Goal: Information Seeking & Learning: Check status

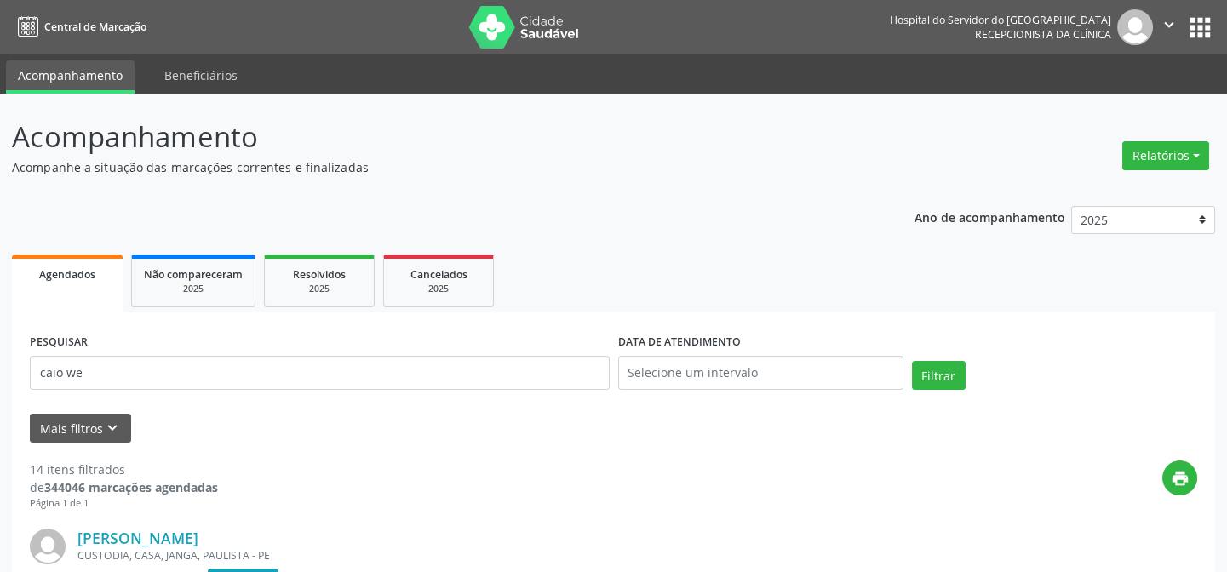
type input "caio we"
click at [912, 361] on button "Filtrar" at bounding box center [939, 375] width 54 height 29
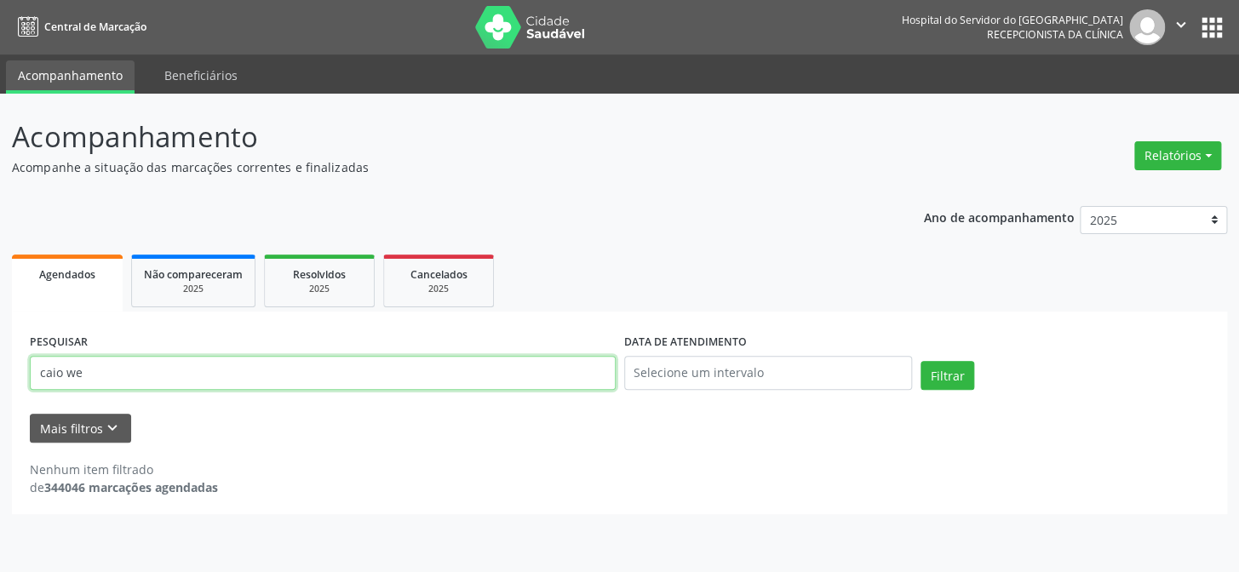
click at [293, 365] on input "caio we" at bounding box center [323, 373] width 586 height 34
click at [203, 297] on link "Não compareceram 2025" at bounding box center [193, 281] width 124 height 53
click at [369, 375] on input "12647453462" at bounding box center [323, 373] width 586 height 34
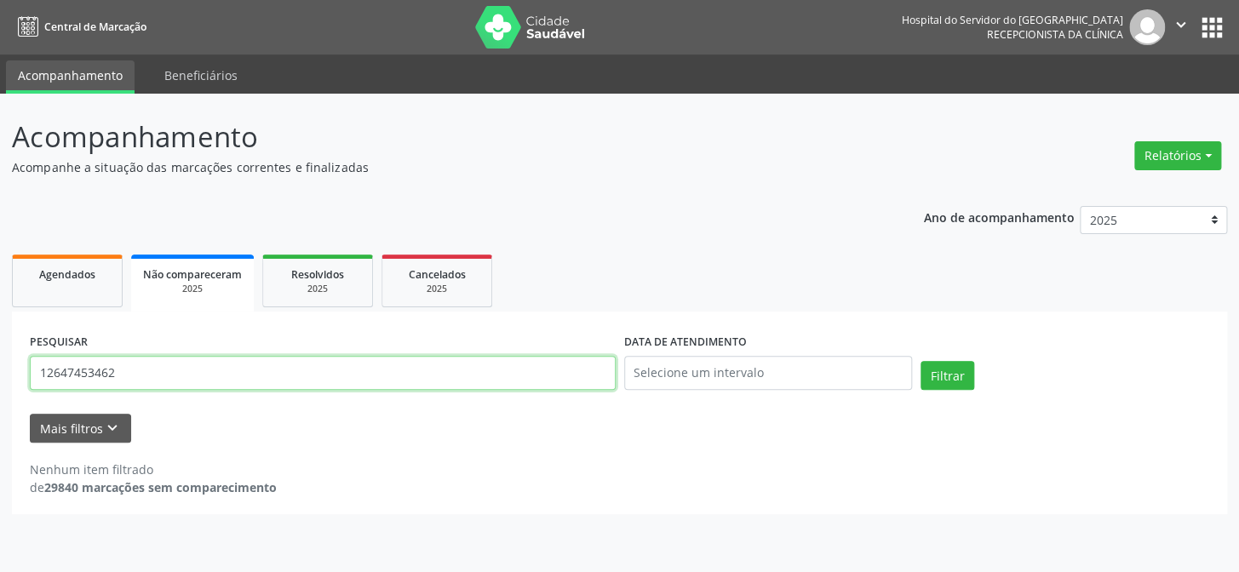
click at [369, 375] on input "12647453462" at bounding box center [323, 373] width 586 height 34
paste input "caio we"
type input "caio we"
click at [920, 361] on button "Filtrar" at bounding box center [947, 375] width 54 height 29
click at [326, 283] on div "2025" at bounding box center [317, 289] width 85 height 13
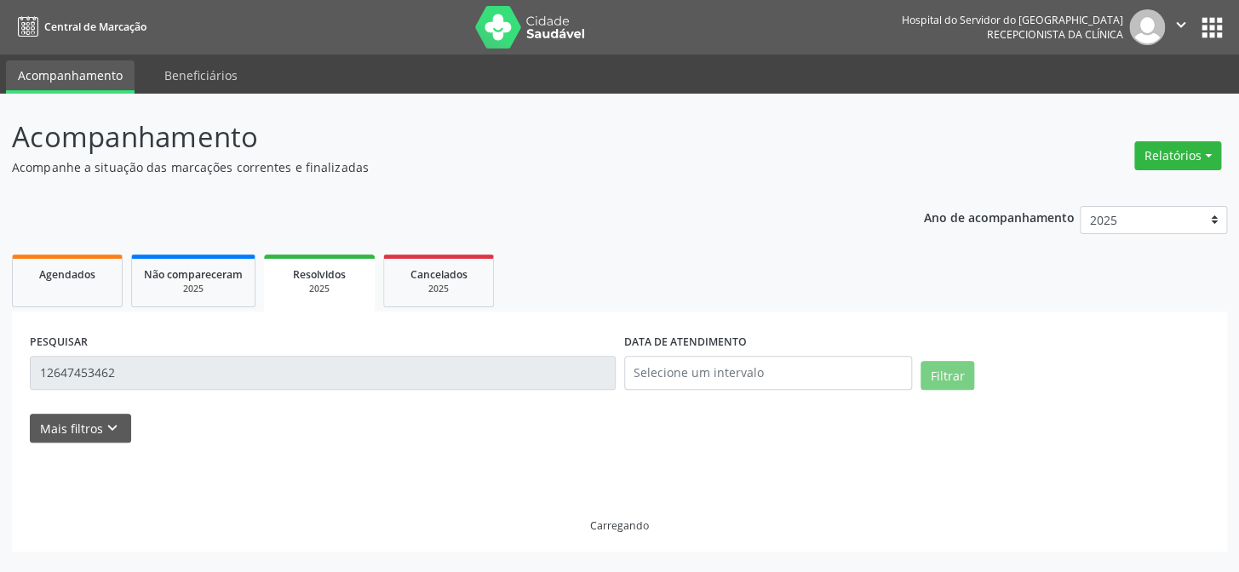
click at [257, 368] on input "12647453462" at bounding box center [323, 373] width 586 height 34
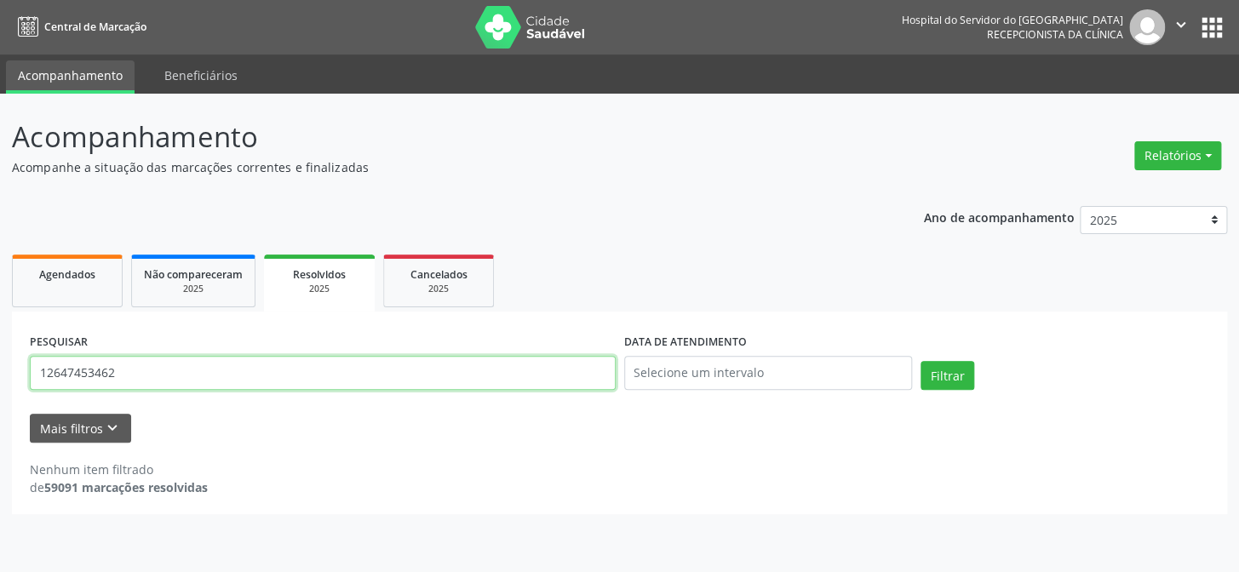
click at [257, 368] on input "12647453462" at bounding box center [323, 373] width 586 height 34
paste input "caio we"
type input "caio we"
click at [920, 361] on button "Filtrar" at bounding box center [947, 375] width 54 height 29
drag, startPoint x: 409, startPoint y: 306, endPoint x: 421, endPoint y: 286, distance: 23.7
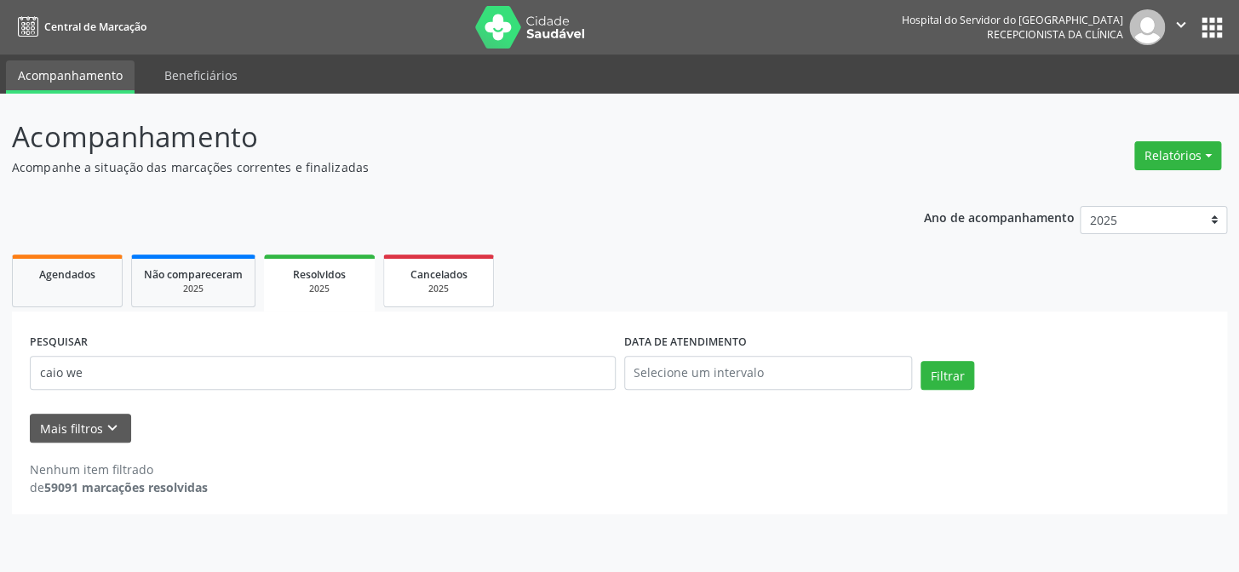
click at [409, 306] on link "Cancelados 2025" at bounding box center [438, 281] width 111 height 53
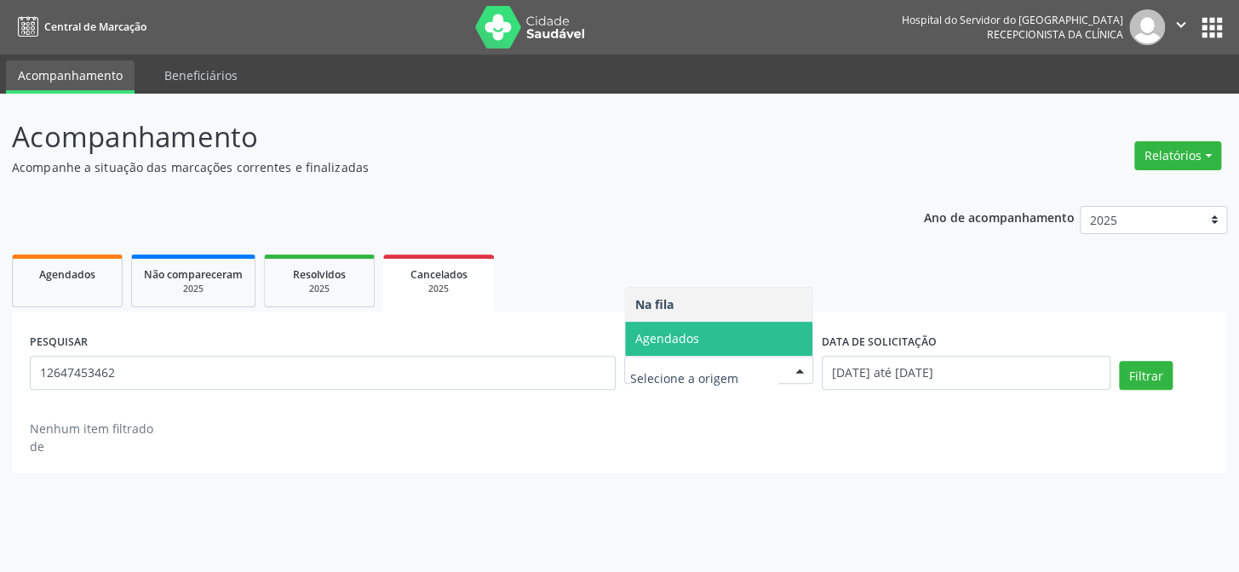
click at [670, 335] on span "Agendados" at bounding box center [667, 338] width 64 height 16
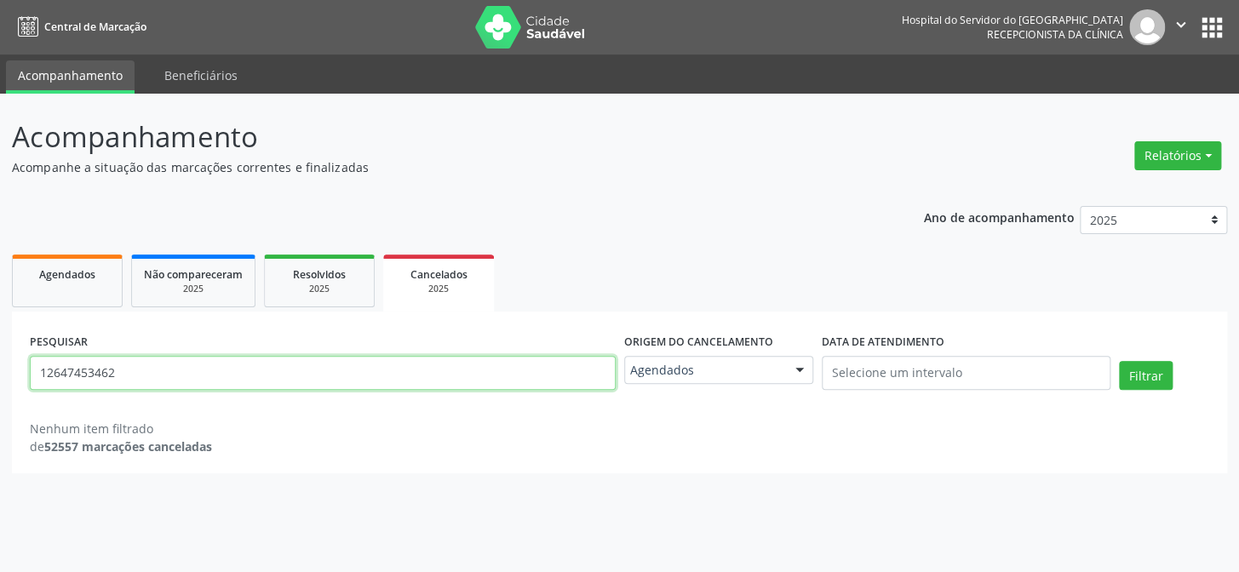
click at [481, 380] on input "12647453462" at bounding box center [323, 373] width 586 height 34
paste input "caio we"
type input "caio we"
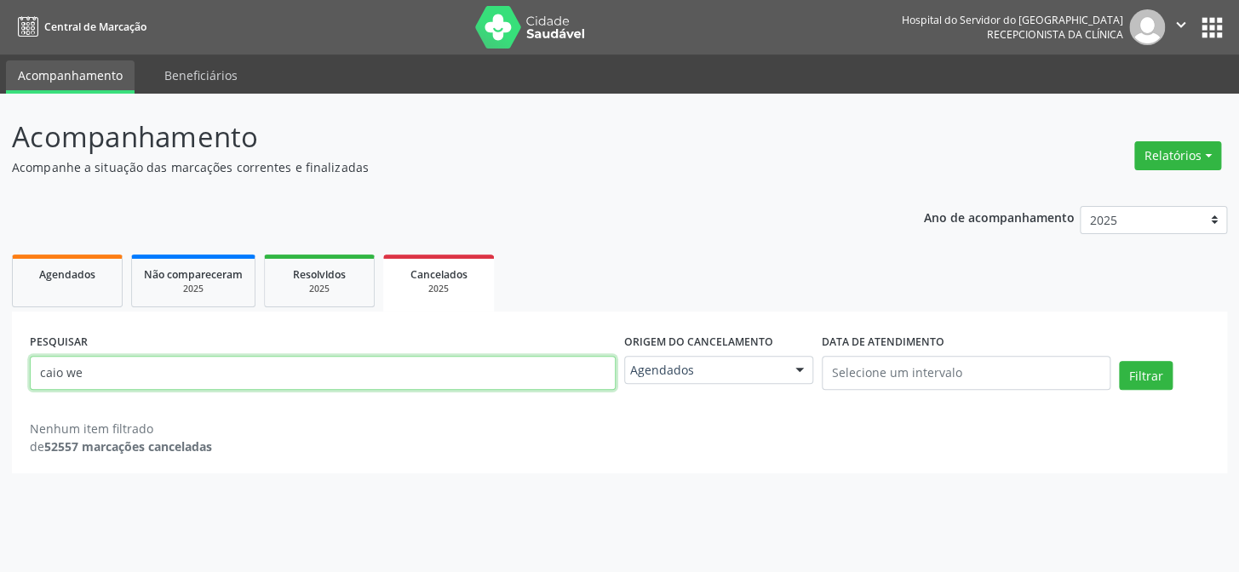
click at [1119, 361] on button "Filtrar" at bounding box center [1146, 375] width 54 height 29
click at [133, 392] on div "PESQUISAR caio we" at bounding box center [323, 365] width 594 height 72
click at [90, 301] on link "Agendados" at bounding box center [67, 281] width 111 height 53
select select "9"
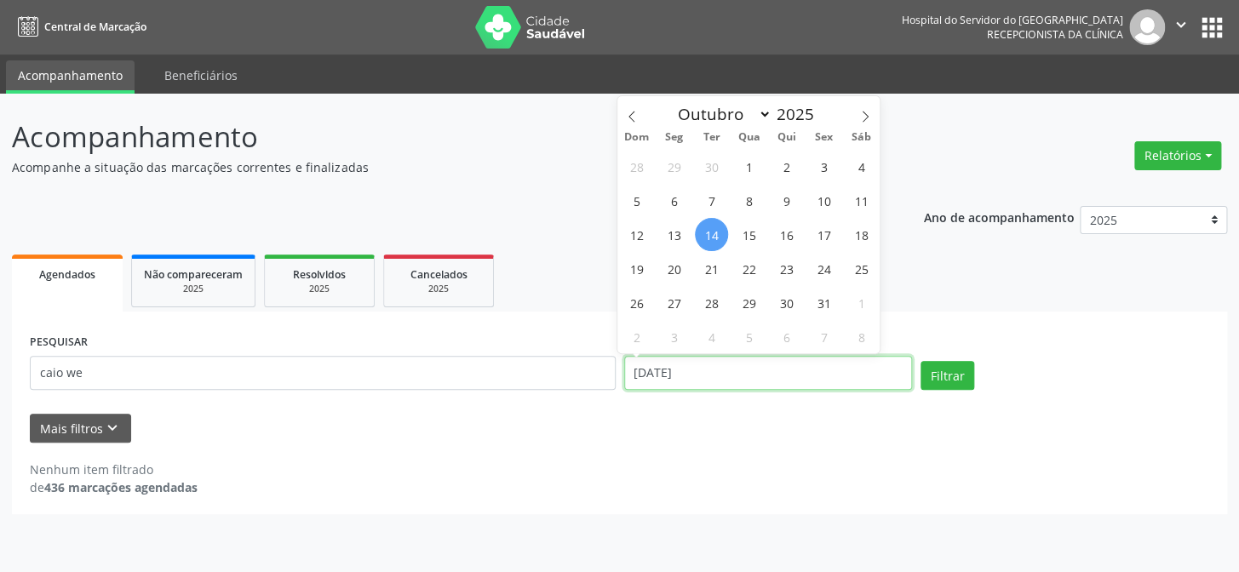
drag, startPoint x: 666, startPoint y: 362, endPoint x: 670, endPoint y: 369, distance: 8.8
click at [667, 363] on input "[DATE]" at bounding box center [768, 373] width 289 height 34
click at [920, 361] on button "Filtrar" at bounding box center [947, 375] width 54 height 29
drag, startPoint x: 243, startPoint y: 349, endPoint x: 253, endPoint y: 366, distance: 19.4
click at [243, 349] on div "PESQUISAR caio we" at bounding box center [323, 365] width 594 height 72
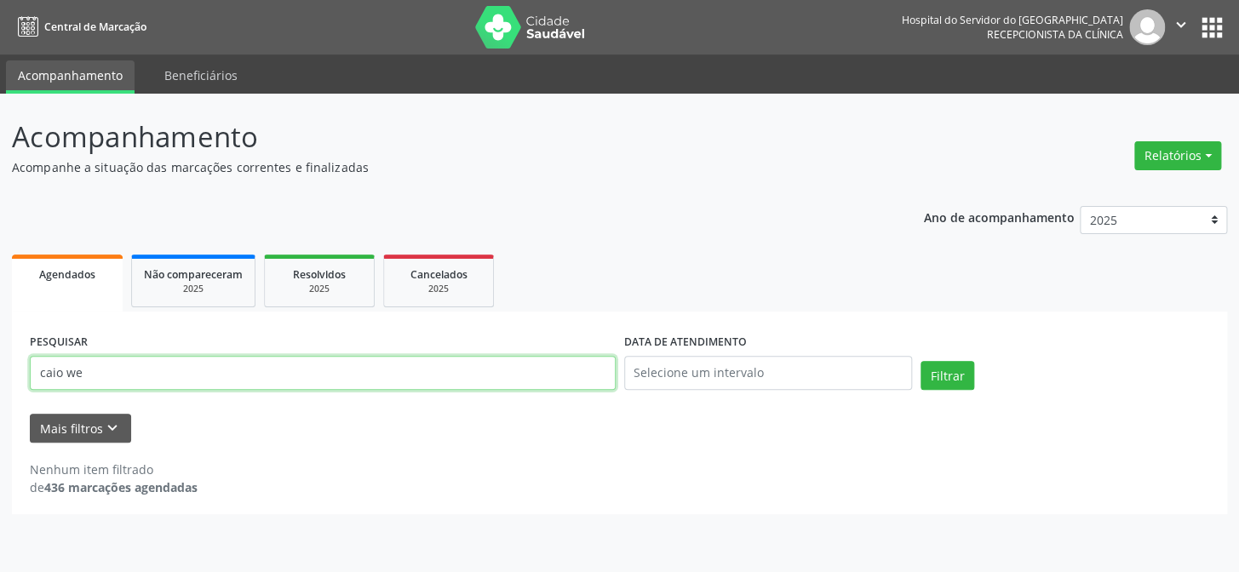
click at [254, 368] on input "caio we" at bounding box center [323, 373] width 586 height 34
paste input "03894380497"
click at [920, 361] on button "Filtrar" at bounding box center [947, 375] width 54 height 29
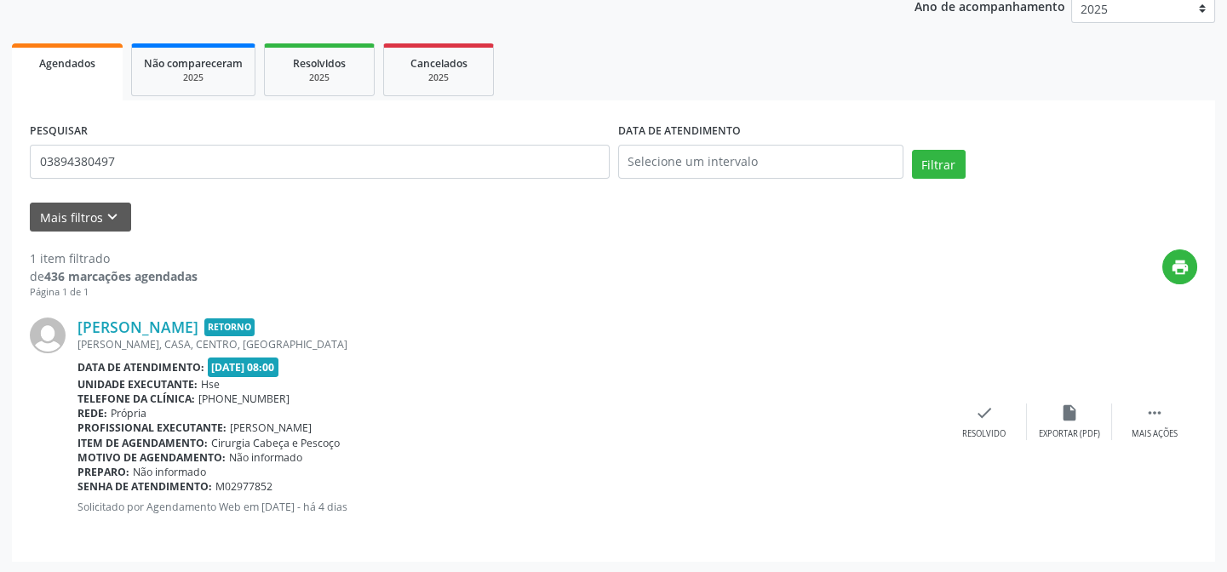
scroll to position [213, 0]
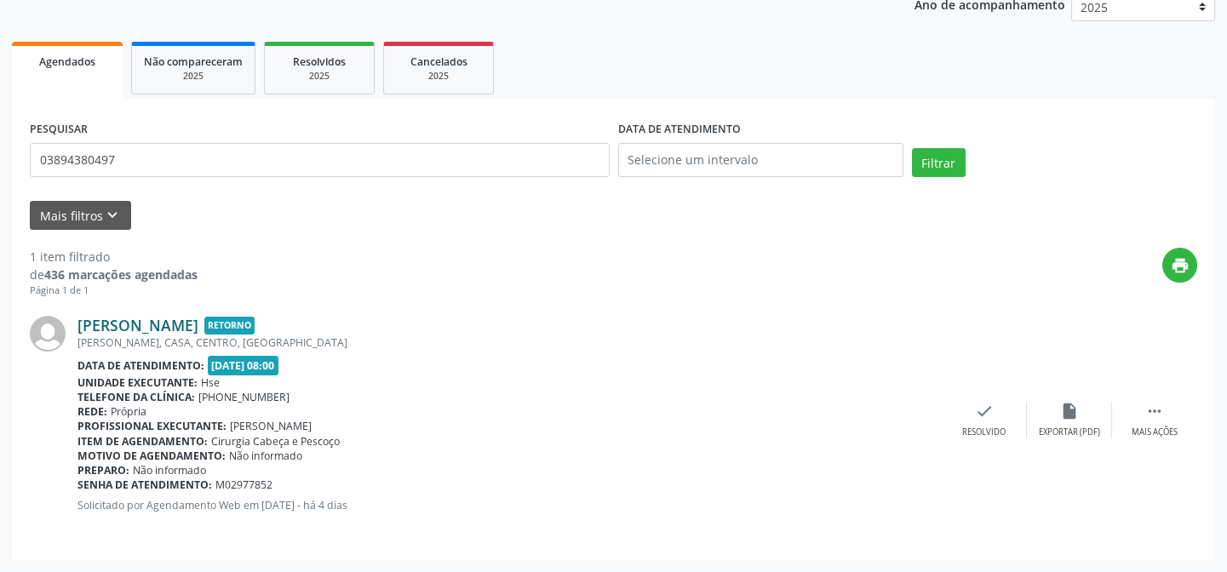
click at [198, 318] on link "[PERSON_NAME]" at bounding box center [137, 325] width 121 height 19
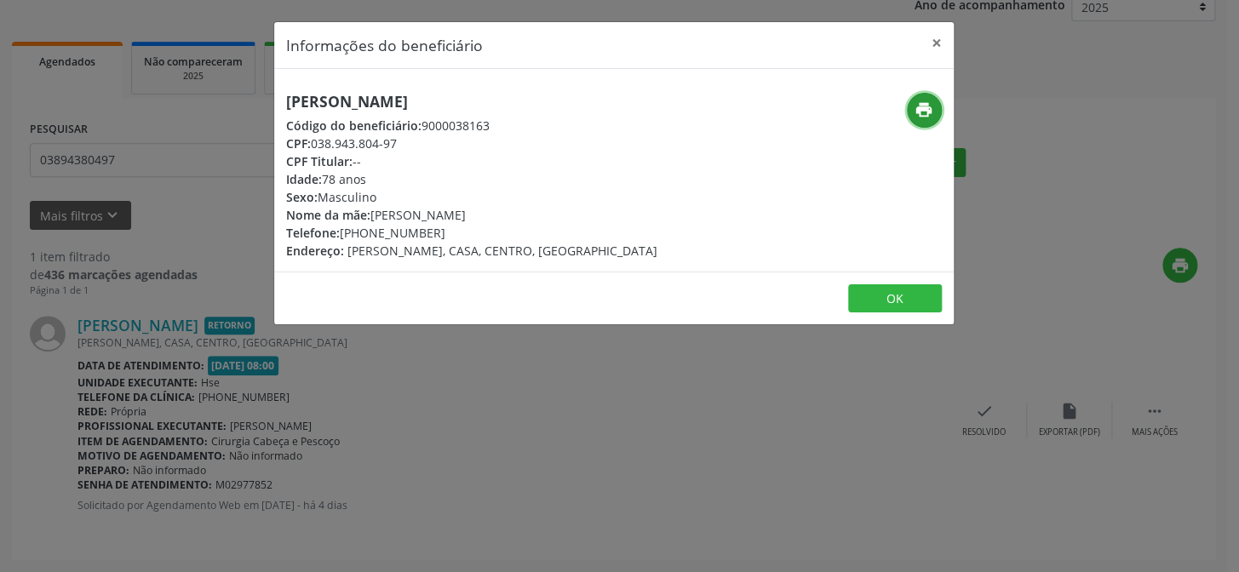
click at [928, 107] on icon "print" at bounding box center [923, 109] width 19 height 19
click at [83, 192] on div "Informações do beneficiário × [PERSON_NAME] Código do beneficiário: 9000038163 …" at bounding box center [619, 286] width 1239 height 572
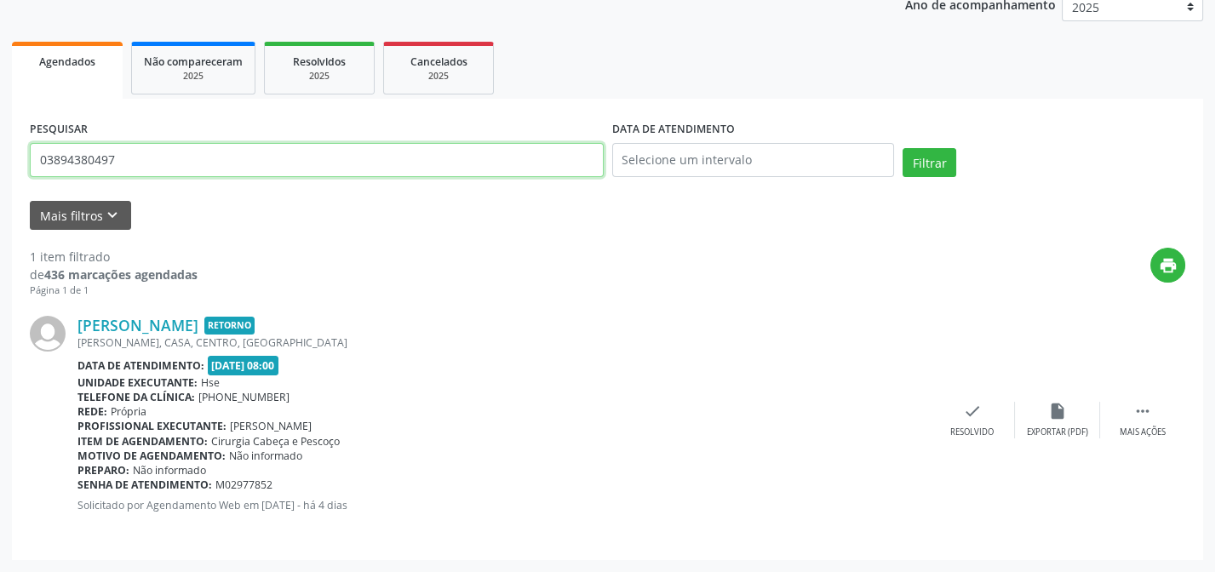
click at [83, 166] on input "03894380497" at bounding box center [317, 160] width 574 height 34
click at [83, 166] on input "03894380497" at bounding box center [320, 160] width 580 height 34
click at [912, 148] on button "Filtrar" at bounding box center [939, 162] width 54 height 29
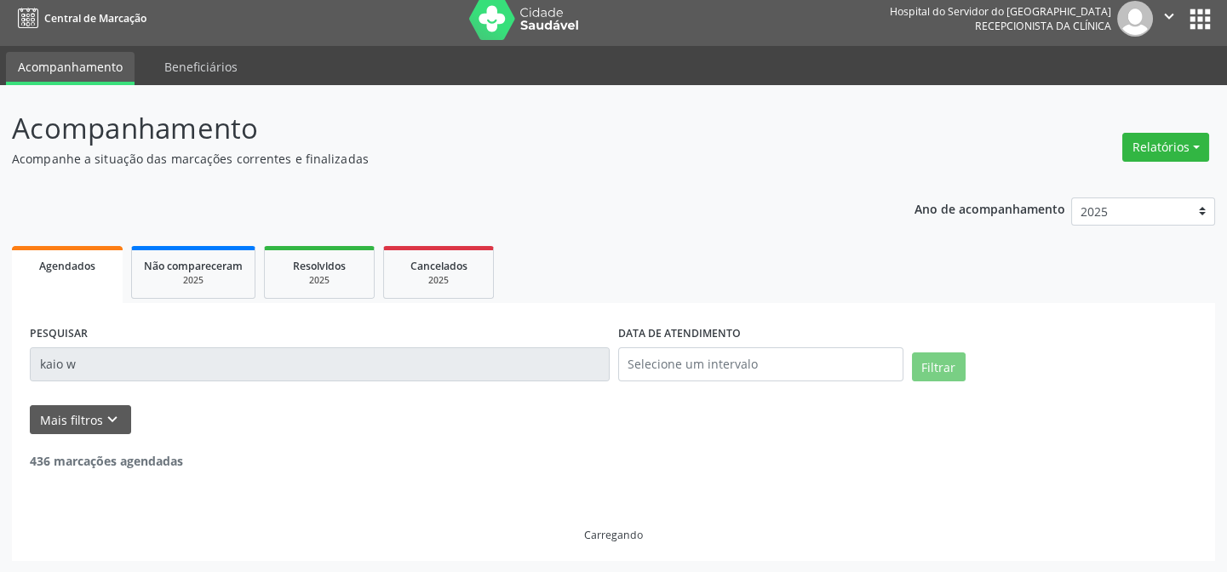
scroll to position [0, 0]
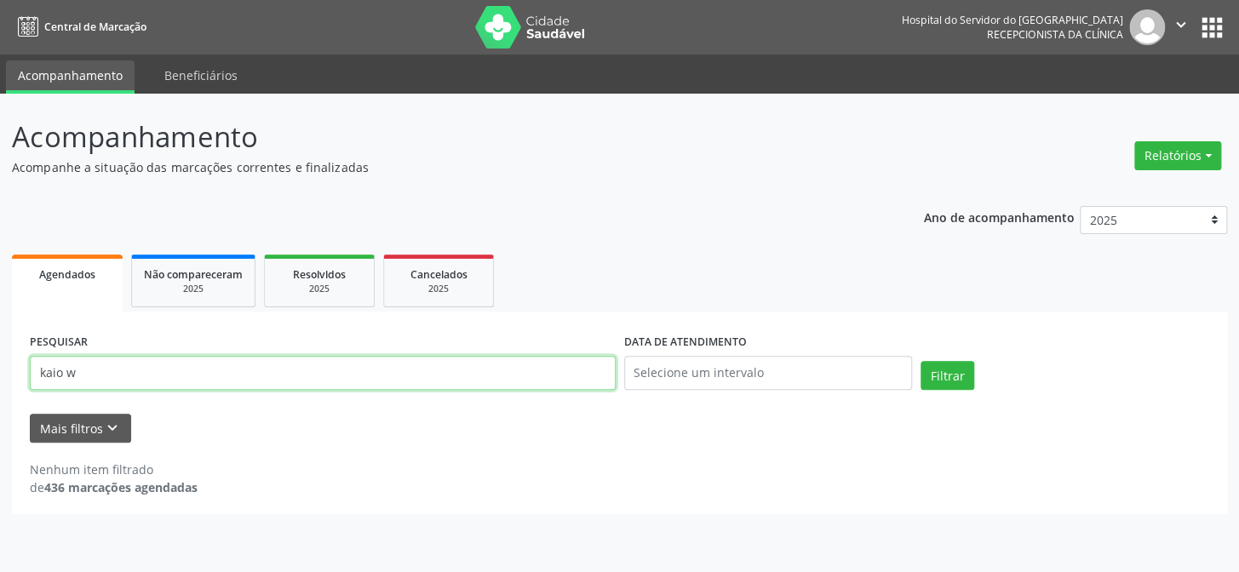
click at [117, 368] on input "kaio w" at bounding box center [323, 373] width 586 height 34
click at [920, 361] on button "Filtrar" at bounding box center [947, 375] width 54 height 29
click at [117, 368] on input "wernek" at bounding box center [323, 373] width 586 height 34
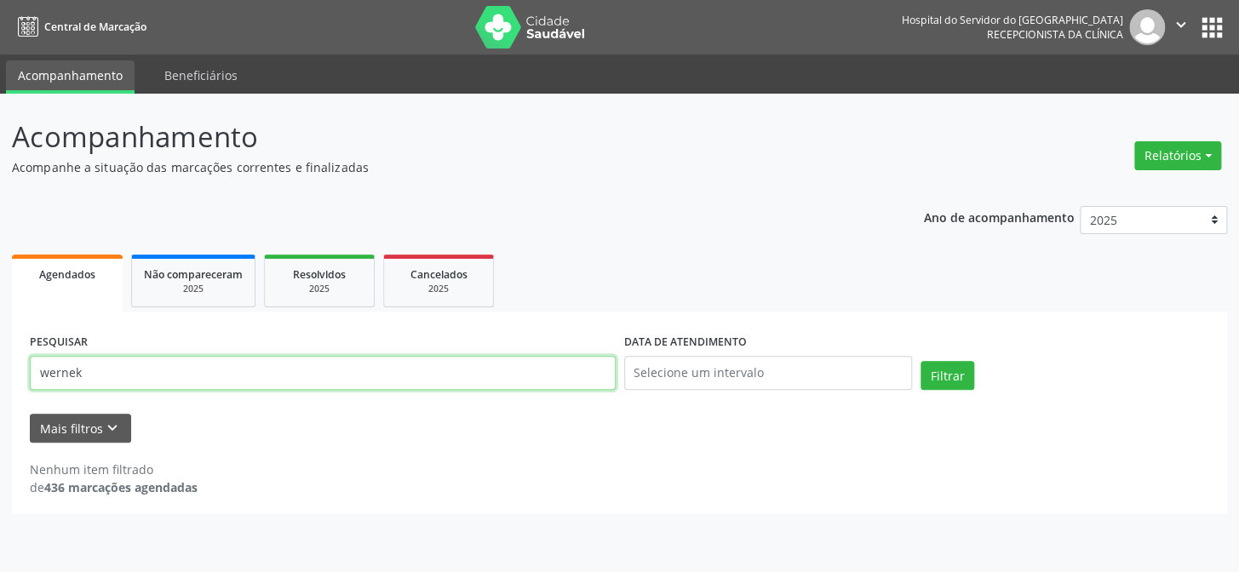
click at [117, 368] on input "wernek" at bounding box center [323, 373] width 586 height 34
click at [920, 361] on button "Filtrar" at bounding box center [947, 375] width 54 height 29
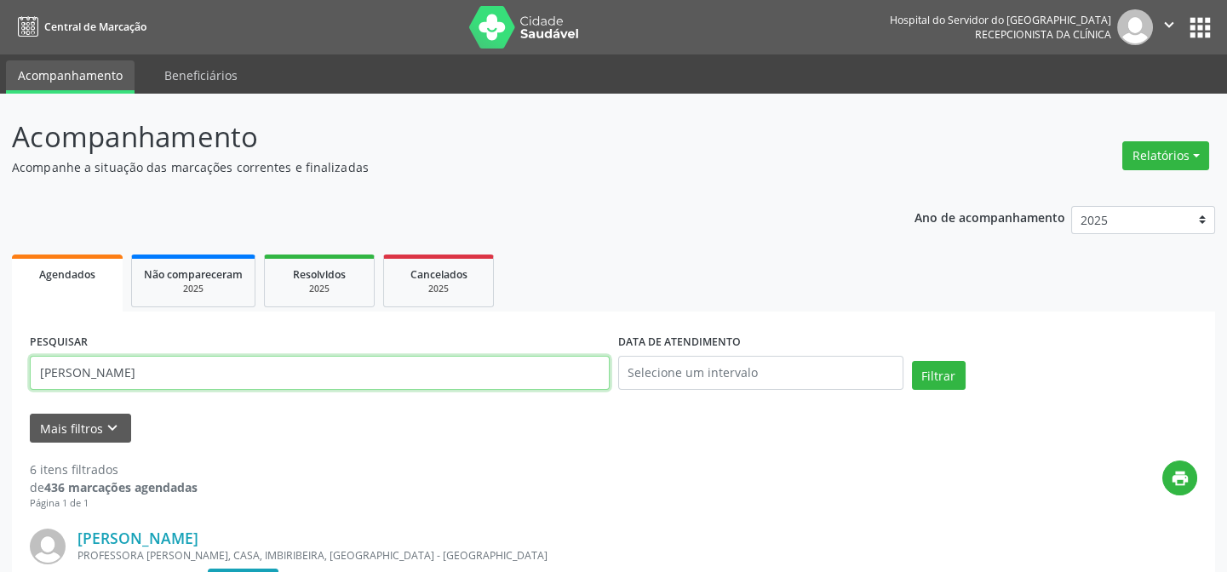
click at [304, 377] on input "[PERSON_NAME]" at bounding box center [320, 373] width 580 height 34
paste input "[PERSON_NAME]"
type input "[PERSON_NAME]"
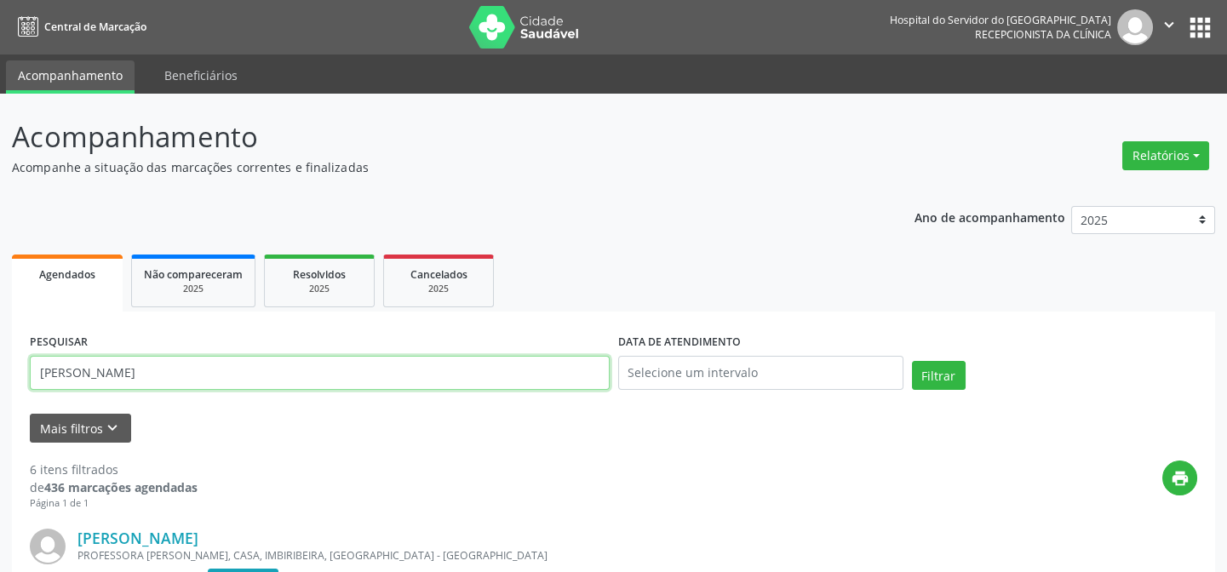
click at [912, 361] on button "Filtrar" at bounding box center [939, 375] width 54 height 29
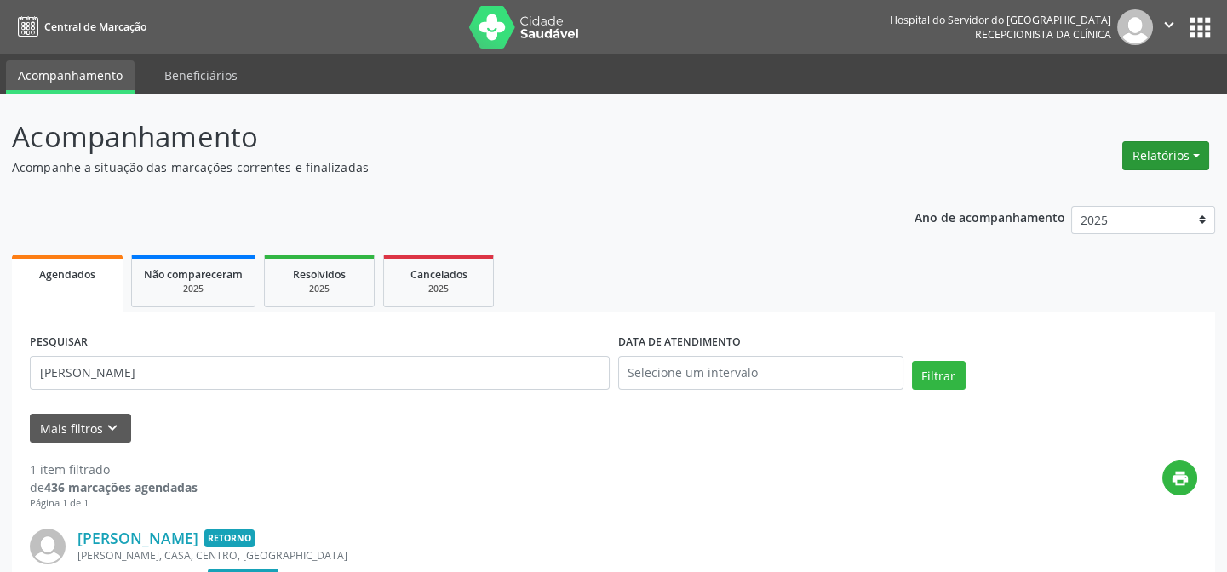
click at [1158, 162] on button "Relatórios" at bounding box center [1165, 155] width 87 height 29
click at [1110, 197] on link "Agendamentos" at bounding box center [1117, 192] width 183 height 24
select select "9"
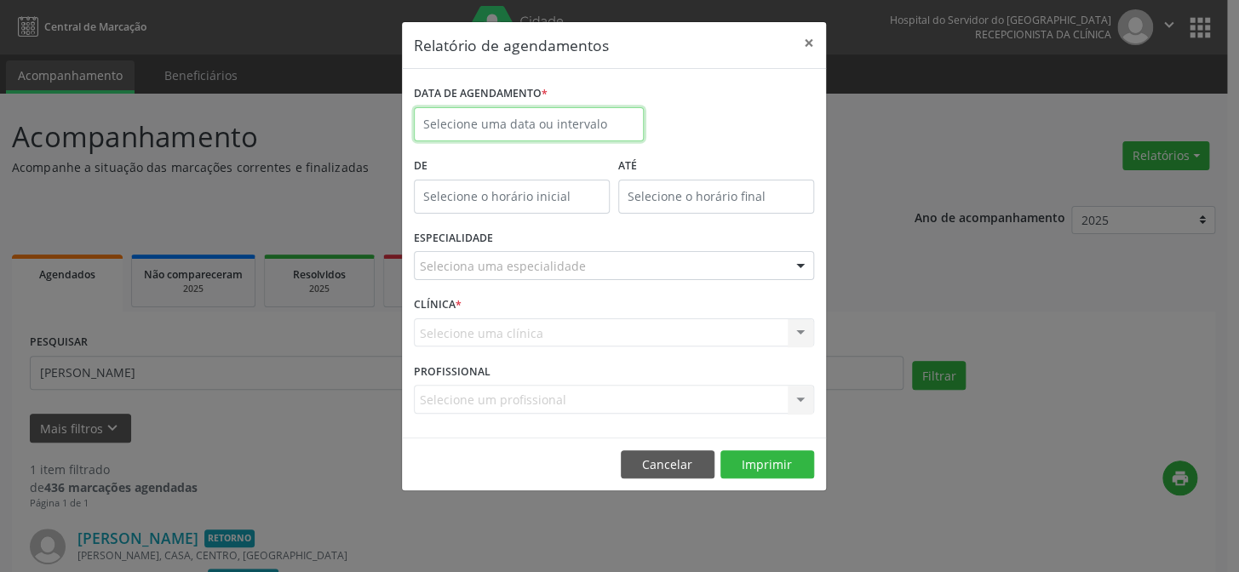
click at [598, 126] on input "text" at bounding box center [529, 124] width 230 height 34
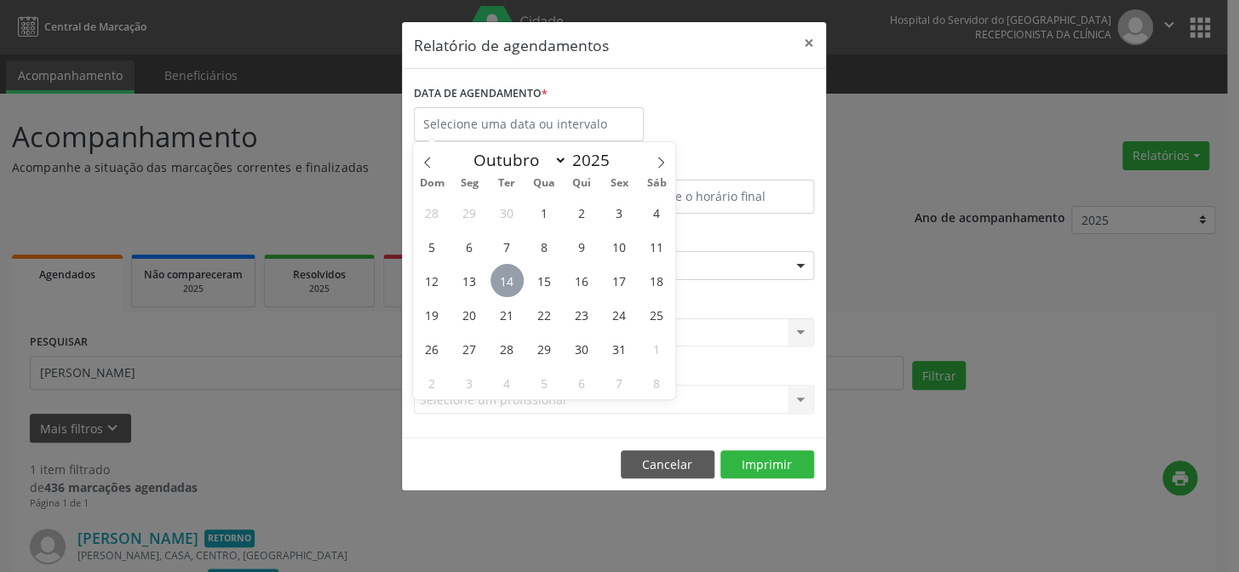
click at [506, 280] on span "14" at bounding box center [506, 280] width 33 height 33
type input "[DATE]"
click at [506, 280] on span "14" at bounding box center [506, 280] width 33 height 33
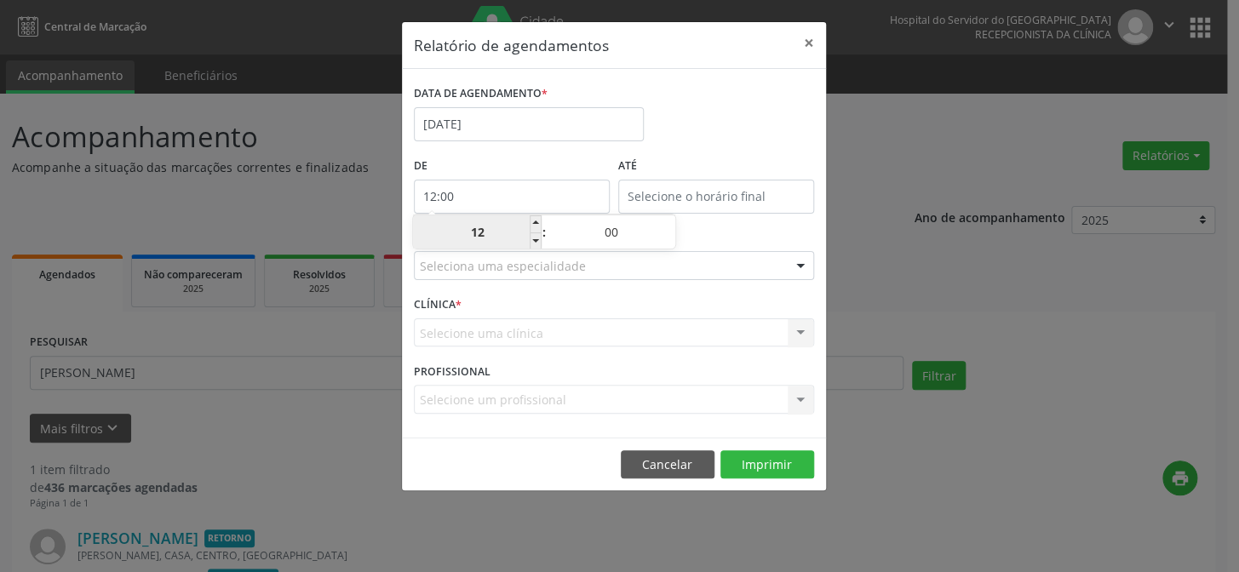
click at [519, 209] on input "12:00" at bounding box center [512, 197] width 196 height 34
click at [530, 243] on span at bounding box center [535, 240] width 12 height 17
type input "11:00"
type input "11"
click at [549, 162] on label "De" at bounding box center [512, 166] width 196 height 26
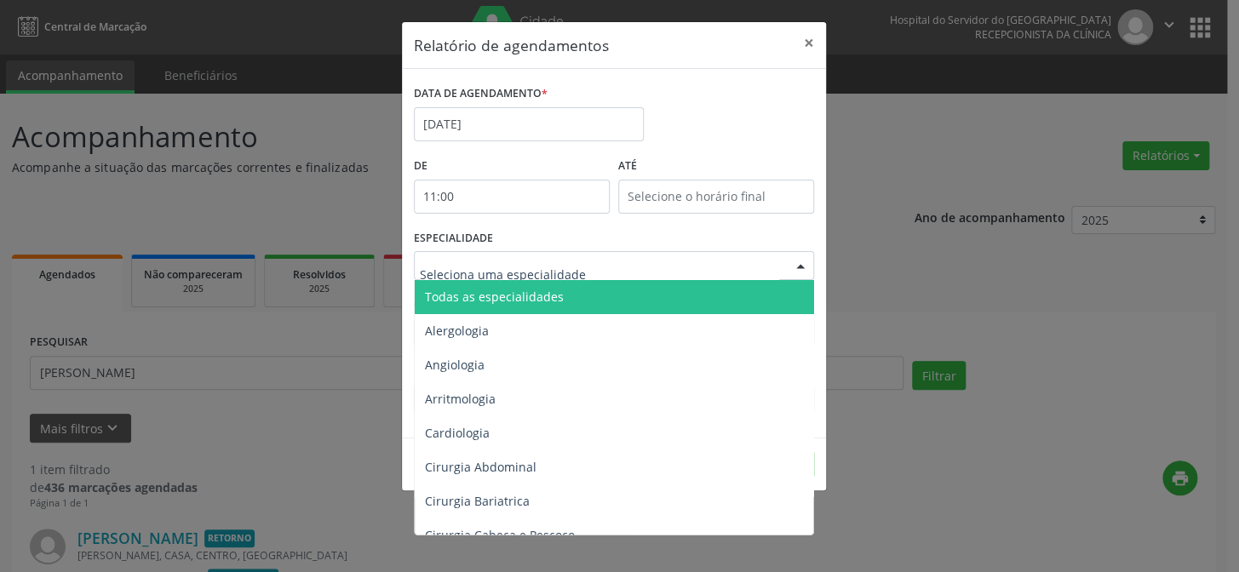
click at [528, 299] on span "Todas as especialidades" at bounding box center [494, 297] width 139 height 16
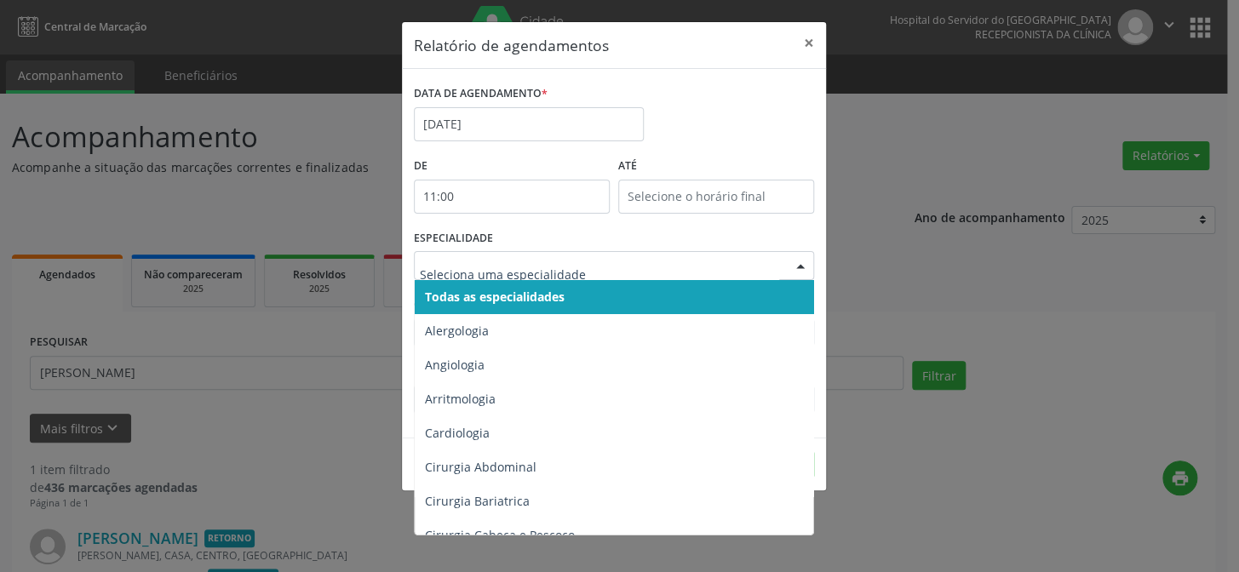
click at [504, 289] on span "Todas as especialidades" at bounding box center [495, 297] width 140 height 16
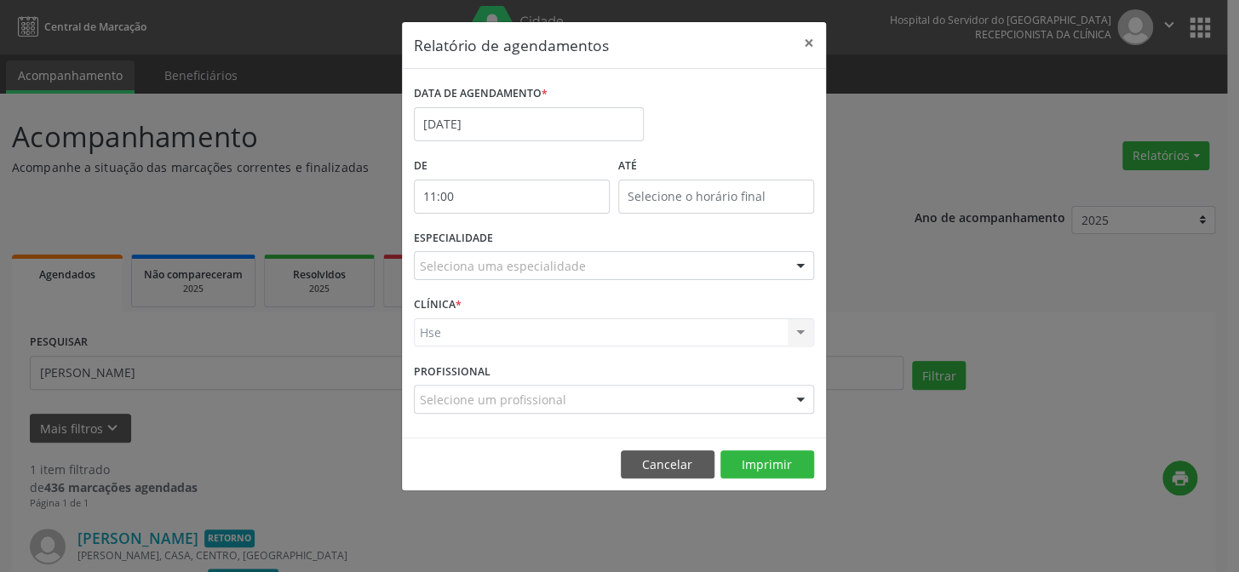
click at [459, 341] on div "Hse Hse Nenhum resultado encontrado para: " " Não há nenhuma opção para ser exi…" at bounding box center [614, 332] width 400 height 29
click at [493, 255] on div "Seleciona uma especialidade" at bounding box center [614, 265] width 400 height 29
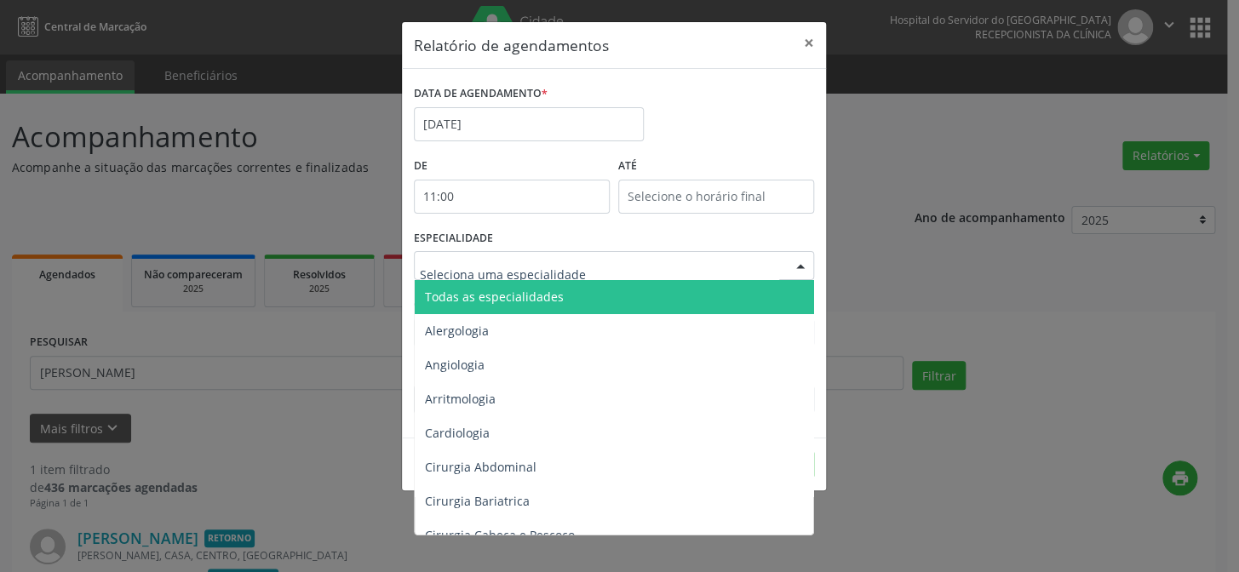
click at [498, 306] on span "Todas as especialidades" at bounding box center [615, 297] width 401 height 34
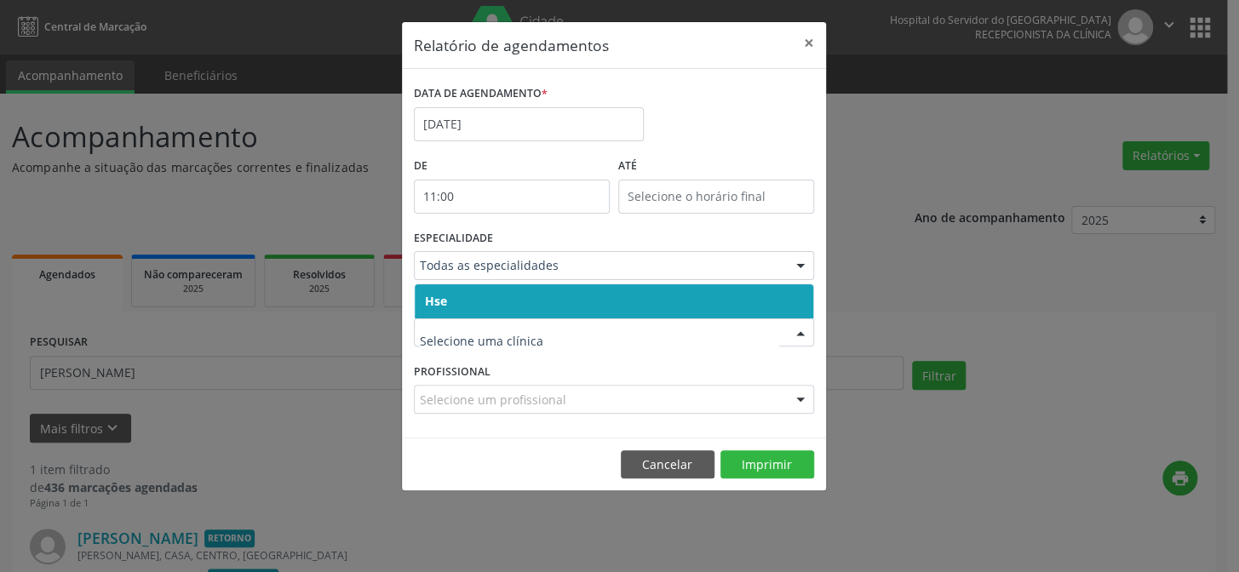
click at [461, 300] on span "Hse" at bounding box center [614, 301] width 398 height 34
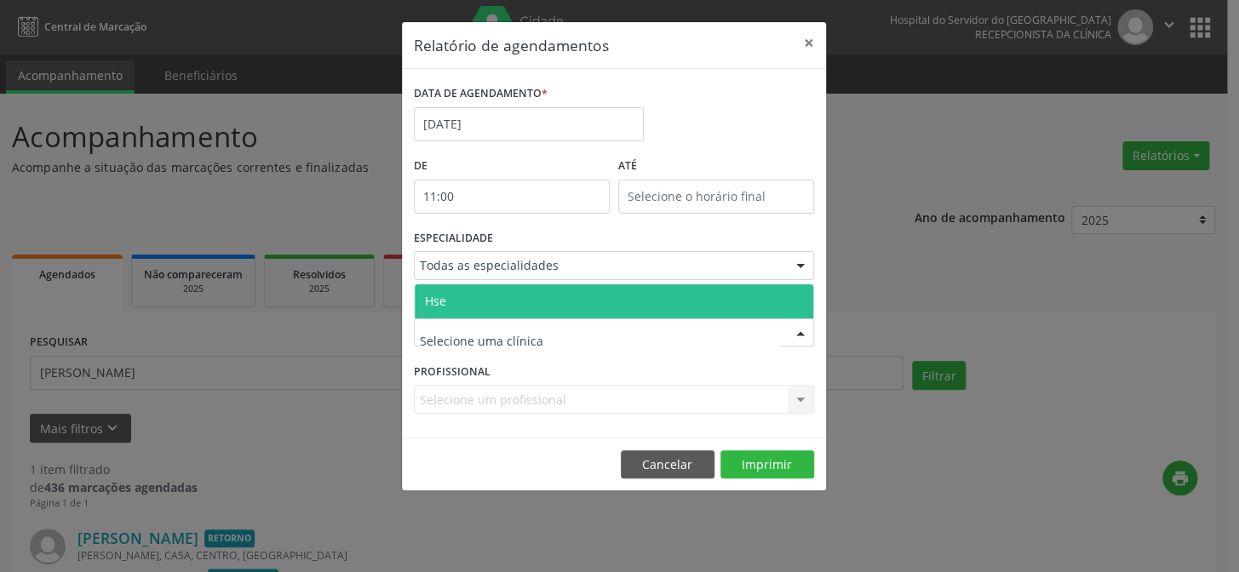
click at [460, 295] on span "Hse" at bounding box center [614, 301] width 398 height 34
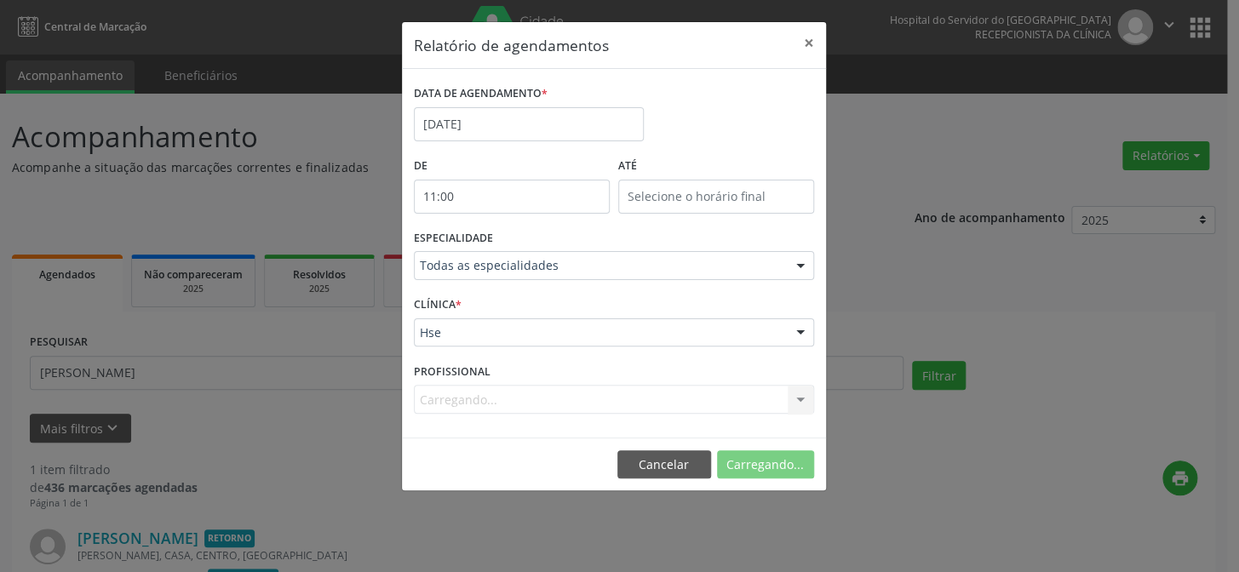
click at [483, 392] on div "Carregando... Nenhum resultado encontrado para: " " Não há nenhuma opção para s…" at bounding box center [614, 399] width 400 height 29
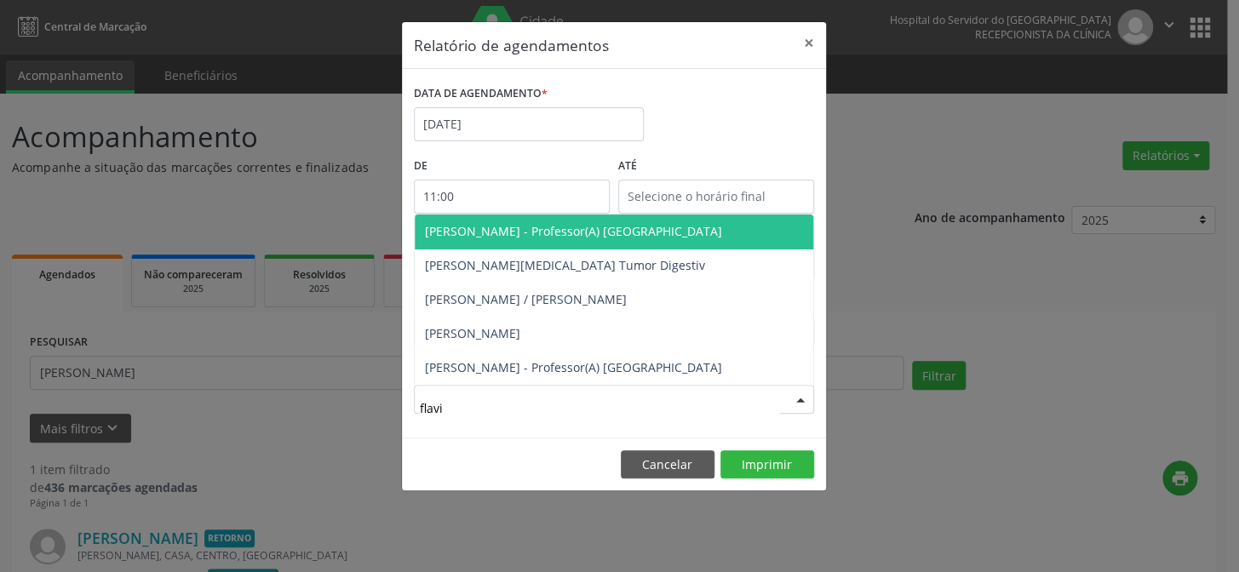
type input "[PERSON_NAME]"
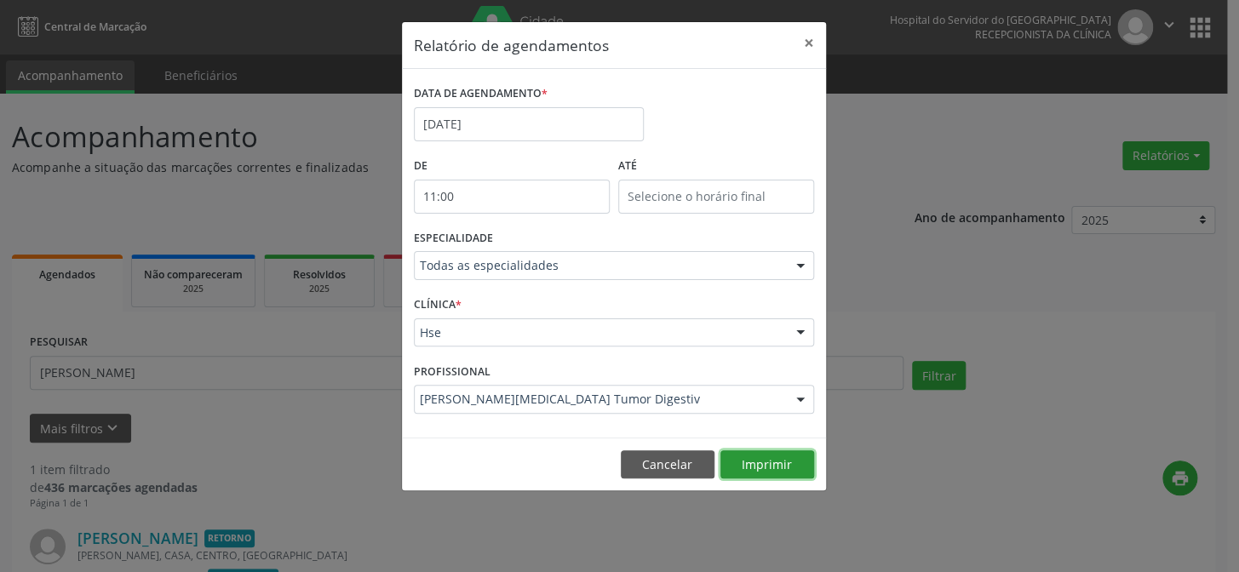
click at [774, 466] on button "Imprimir" at bounding box center [767, 464] width 94 height 29
click at [228, 241] on div "Relatório de agendamentos × DATA DE AGENDAMENTO * [DATE] De 11:00 ATÉ ESPECIALI…" at bounding box center [619, 286] width 1239 height 572
click at [684, 477] on button "Cancelar" at bounding box center [668, 464] width 94 height 29
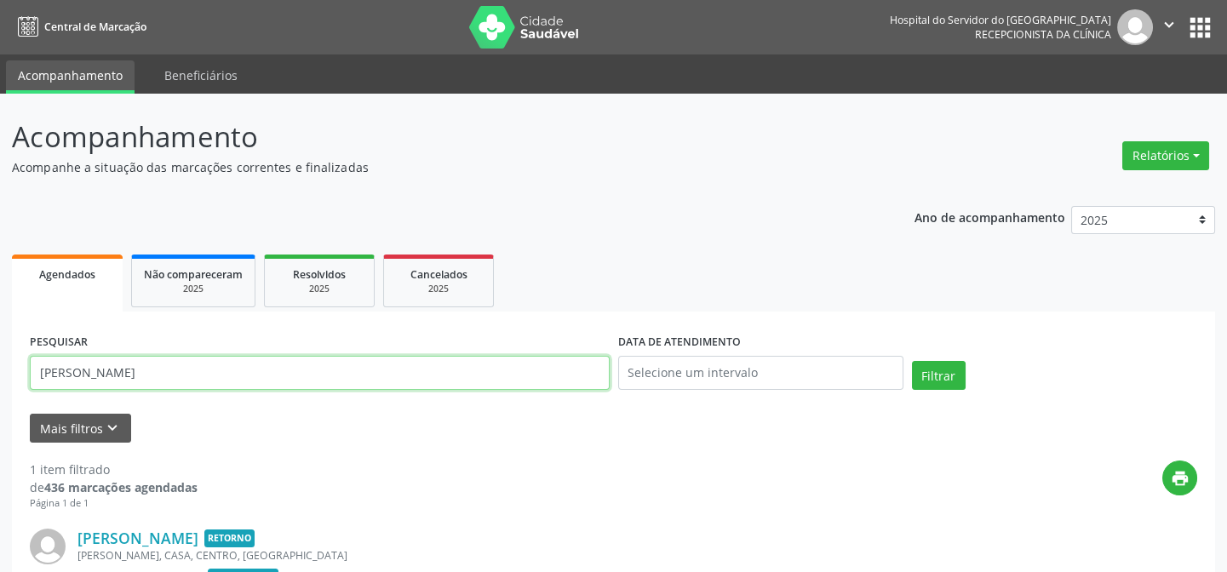
click at [296, 374] on input "[PERSON_NAME]" at bounding box center [320, 373] width 580 height 34
paste input "69830878449"
click at [912, 361] on button "Filtrar" at bounding box center [939, 375] width 54 height 29
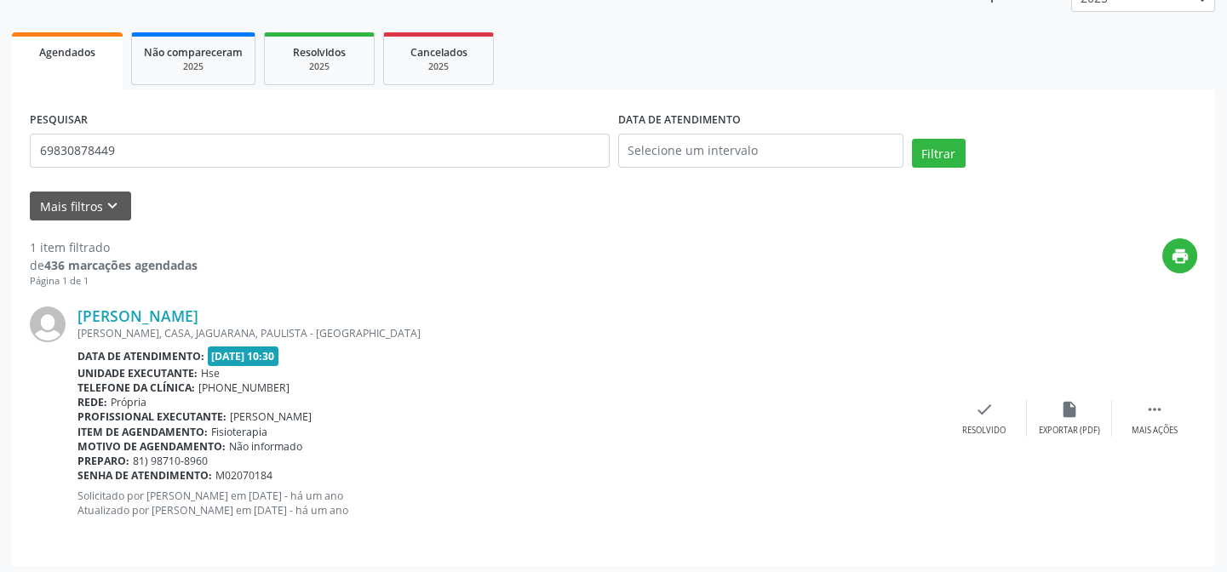
scroll to position [227, 0]
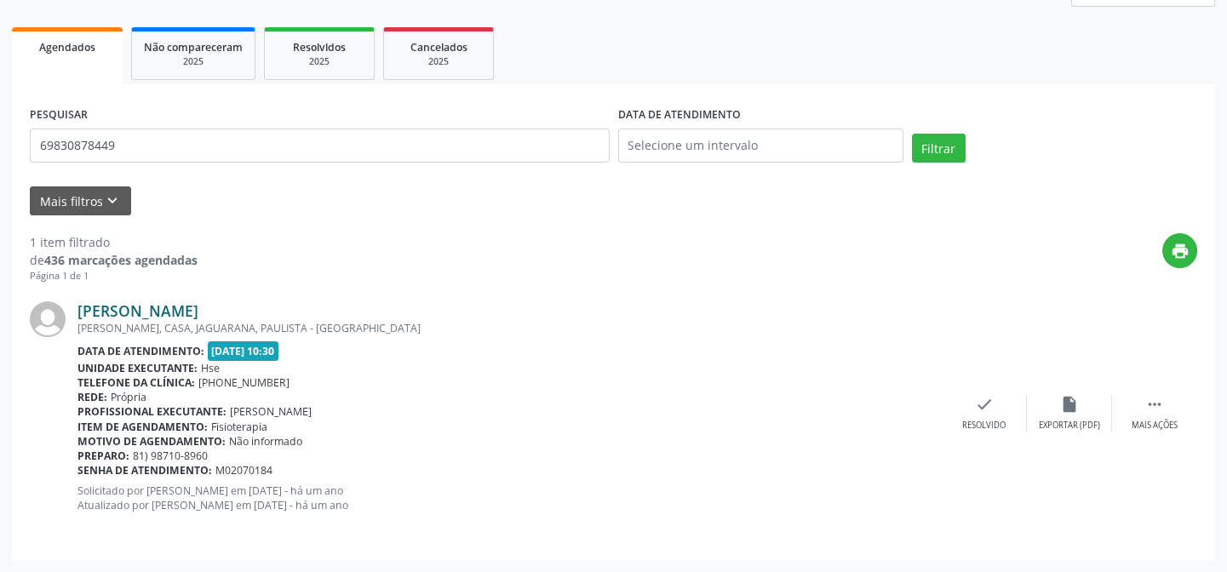
click at [194, 314] on link "[PERSON_NAME]" at bounding box center [137, 310] width 121 height 19
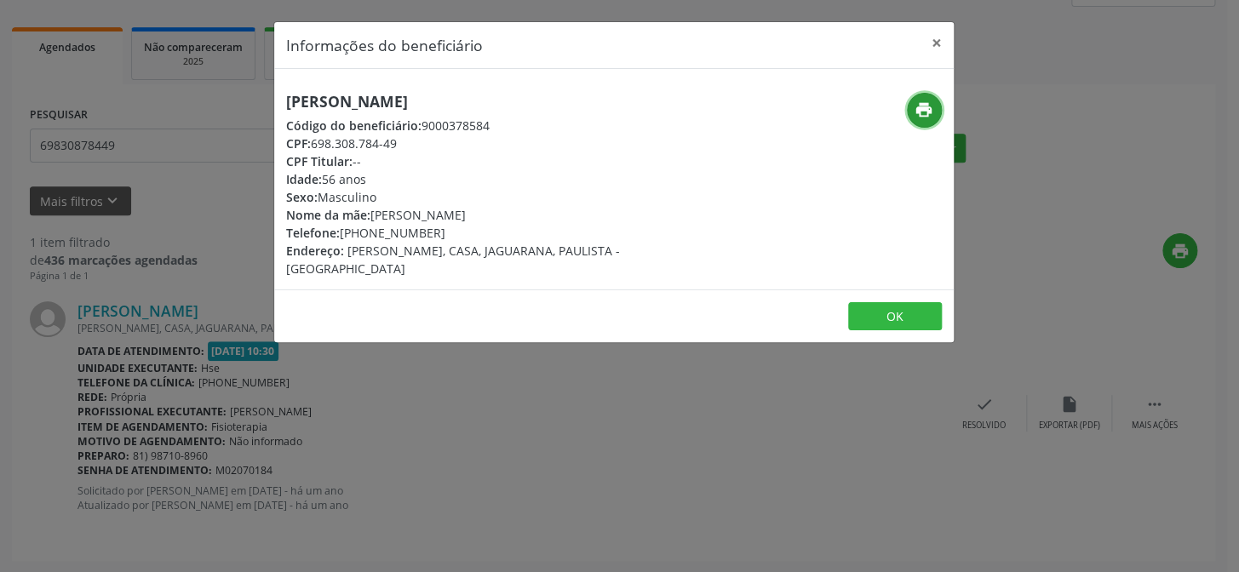
click at [924, 107] on icon "print" at bounding box center [923, 109] width 19 height 19
click at [238, 240] on div "Informações do beneficiário × [PERSON_NAME] Código do beneficiário: 9000378584 …" at bounding box center [619, 286] width 1239 height 572
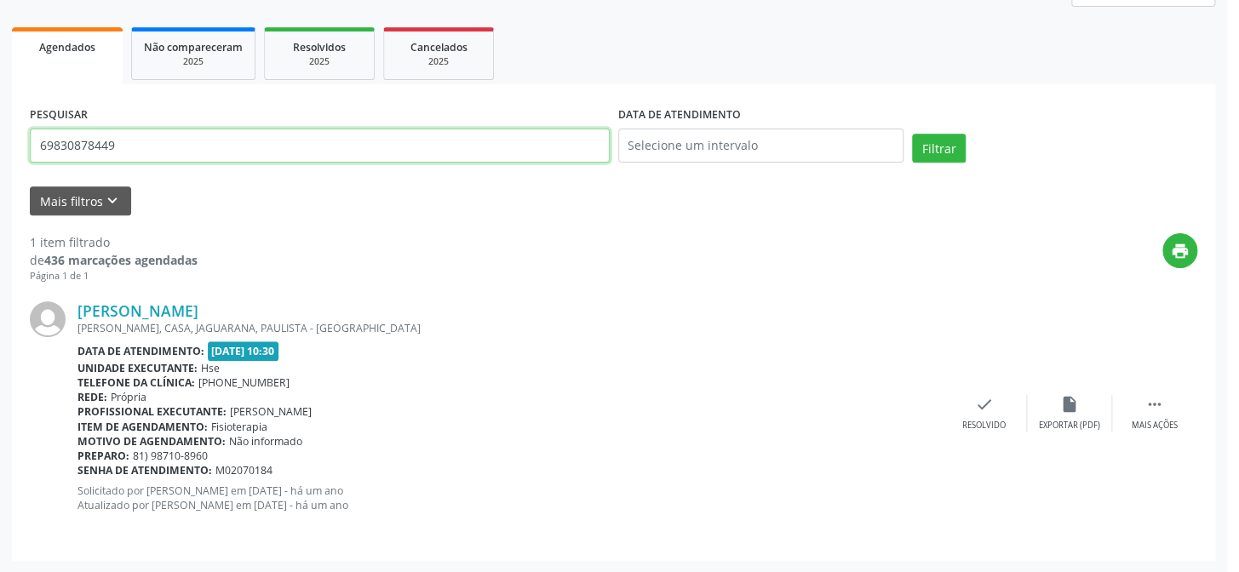
click at [182, 144] on input "69830878449" at bounding box center [320, 146] width 580 height 34
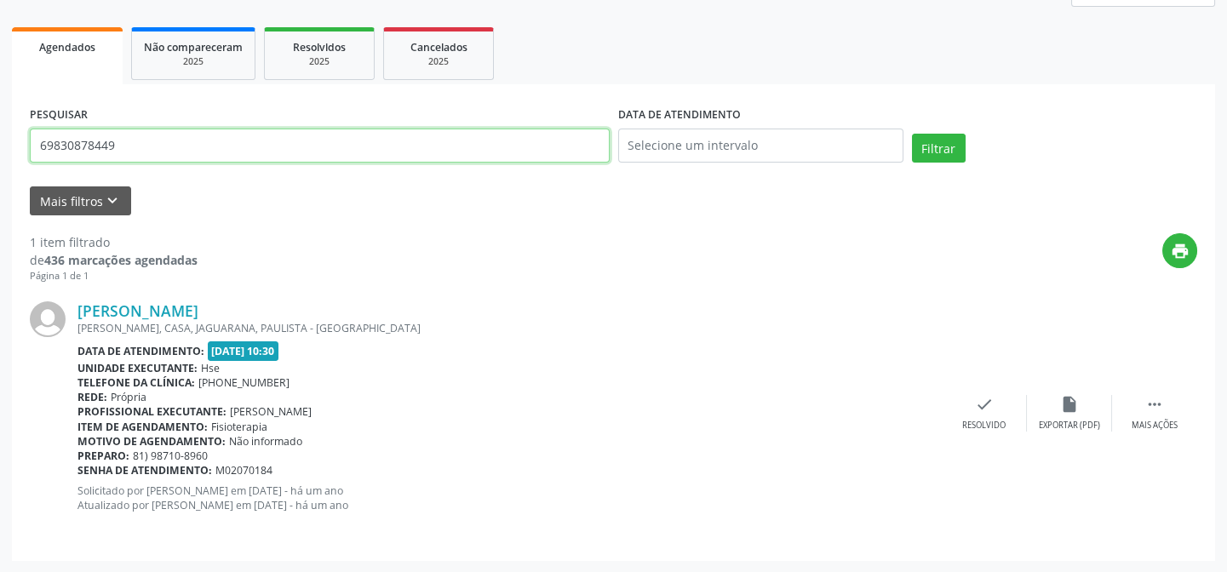
paste input "06942539"
click at [912, 134] on button "Filtrar" at bounding box center [939, 148] width 54 height 29
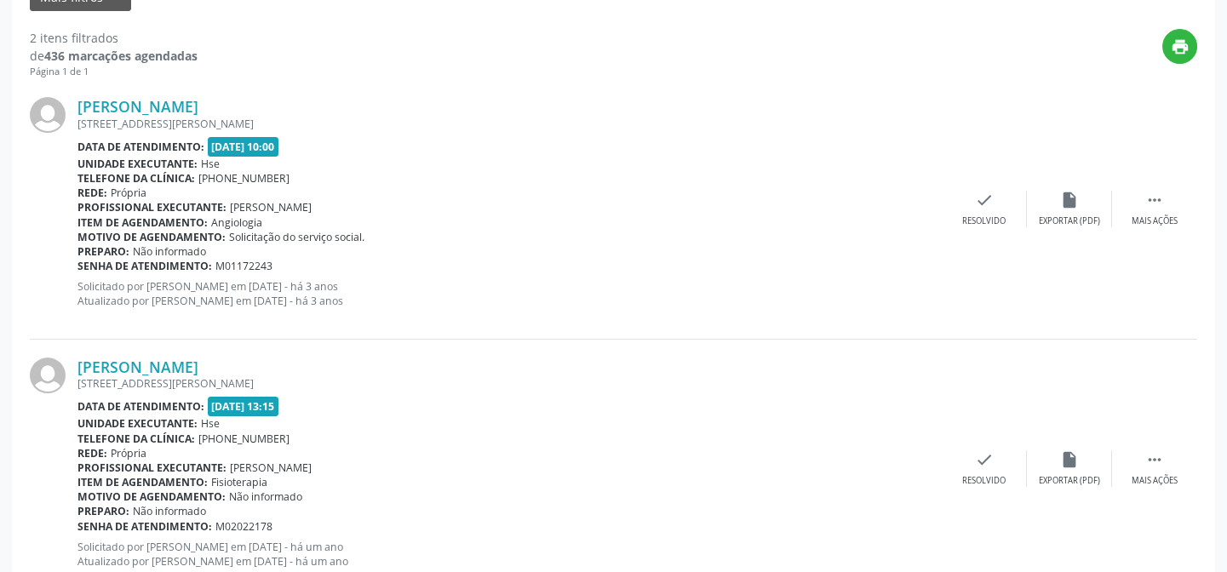
scroll to position [486, 0]
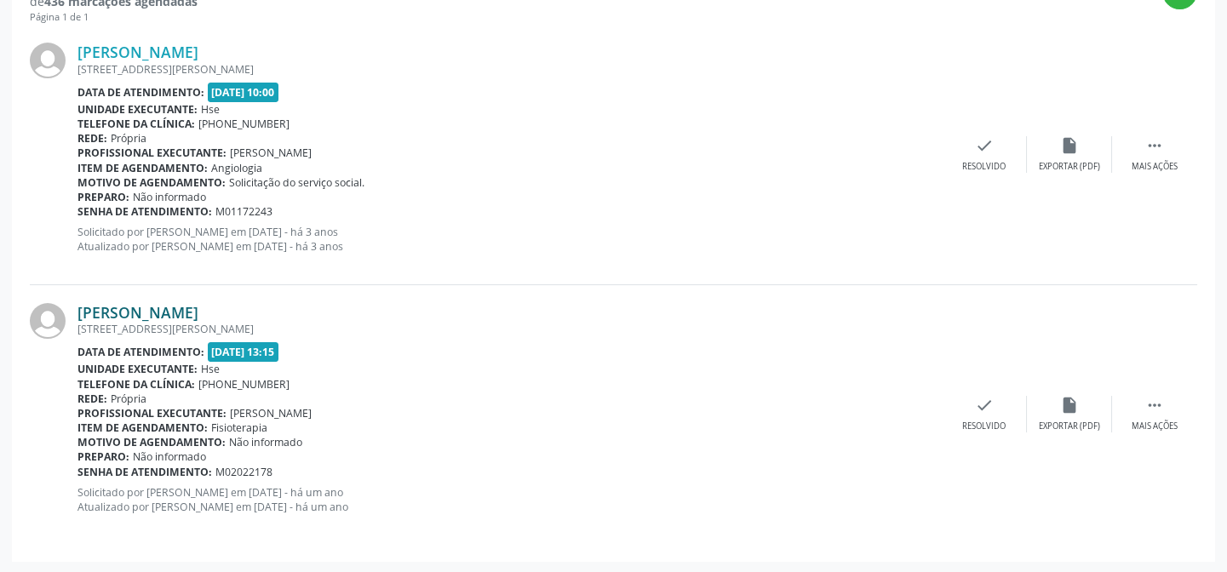
click at [119, 306] on link "[PERSON_NAME]" at bounding box center [137, 312] width 121 height 19
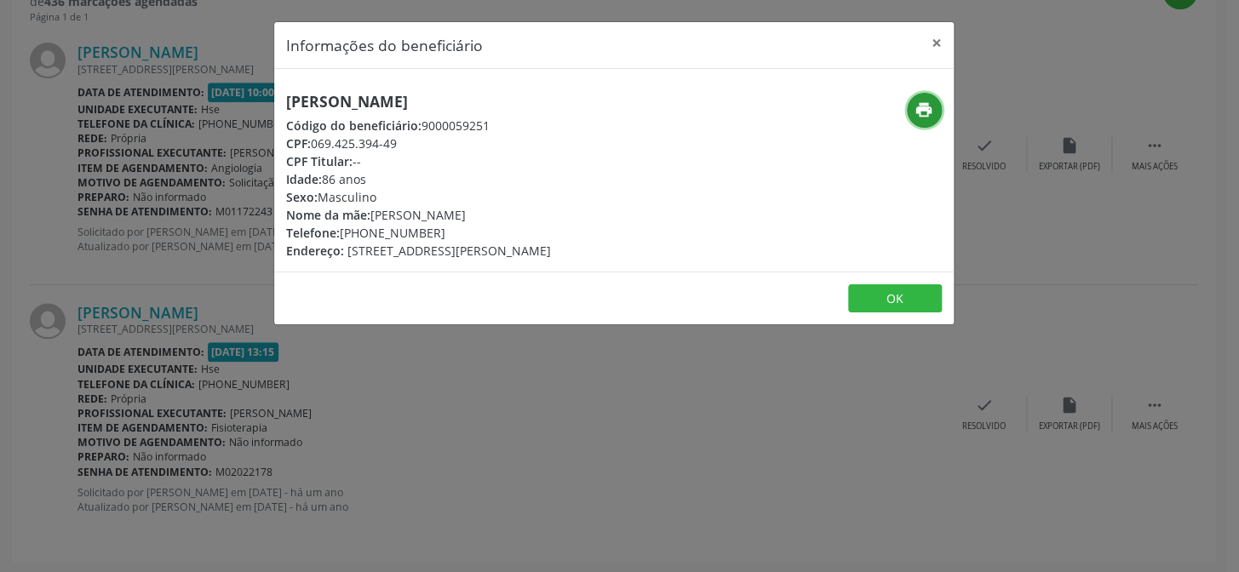
click at [924, 117] on icon "print" at bounding box center [923, 109] width 19 height 19
drag, startPoint x: 134, startPoint y: 298, endPoint x: 117, endPoint y: 305, distance: 18.3
click at [127, 299] on div "Informações do beneficiário × [PERSON_NAME] Código do beneficiário: 9000059251 …" at bounding box center [619, 286] width 1239 height 572
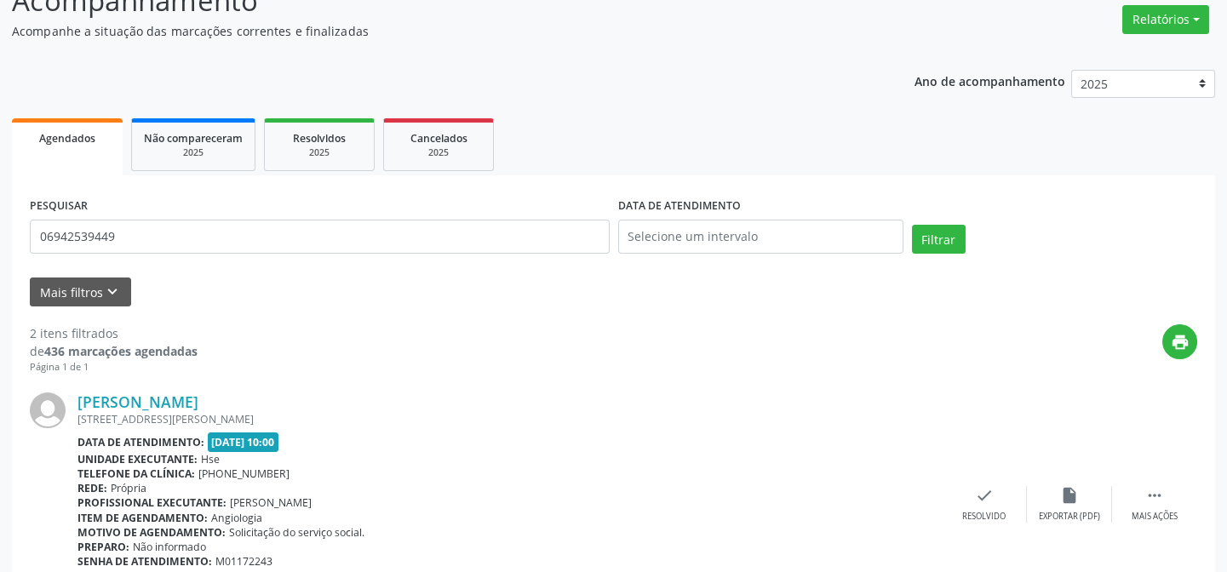
scroll to position [0, 0]
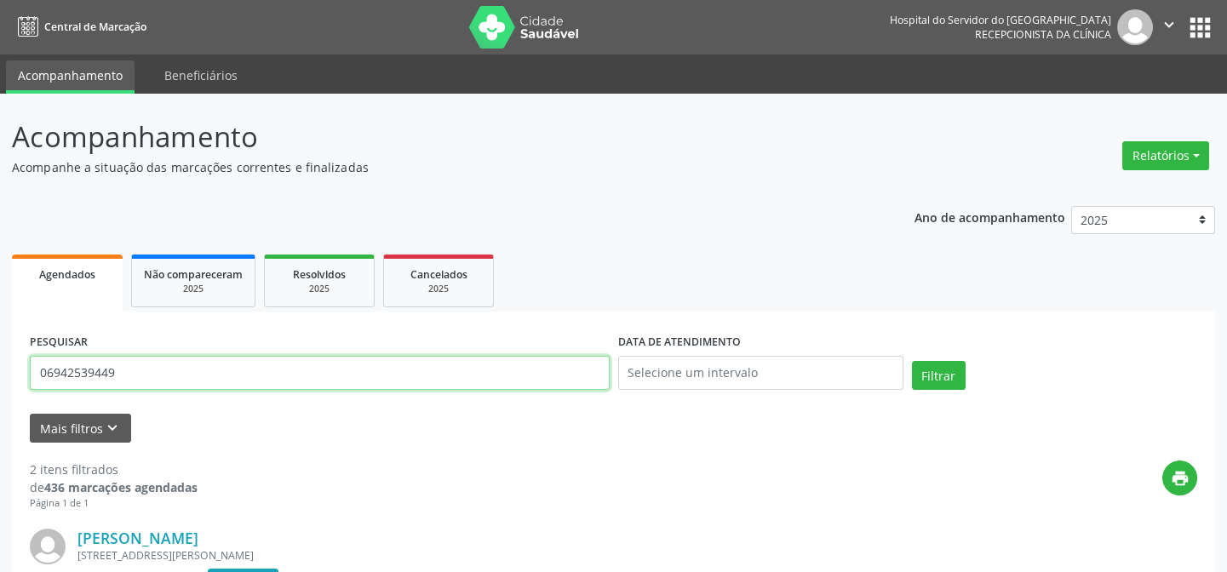
click at [254, 369] on input "06942539449" at bounding box center [320, 373] width 580 height 34
paste input "411905"
click at [912, 361] on button "Filtrar" at bounding box center [939, 375] width 54 height 29
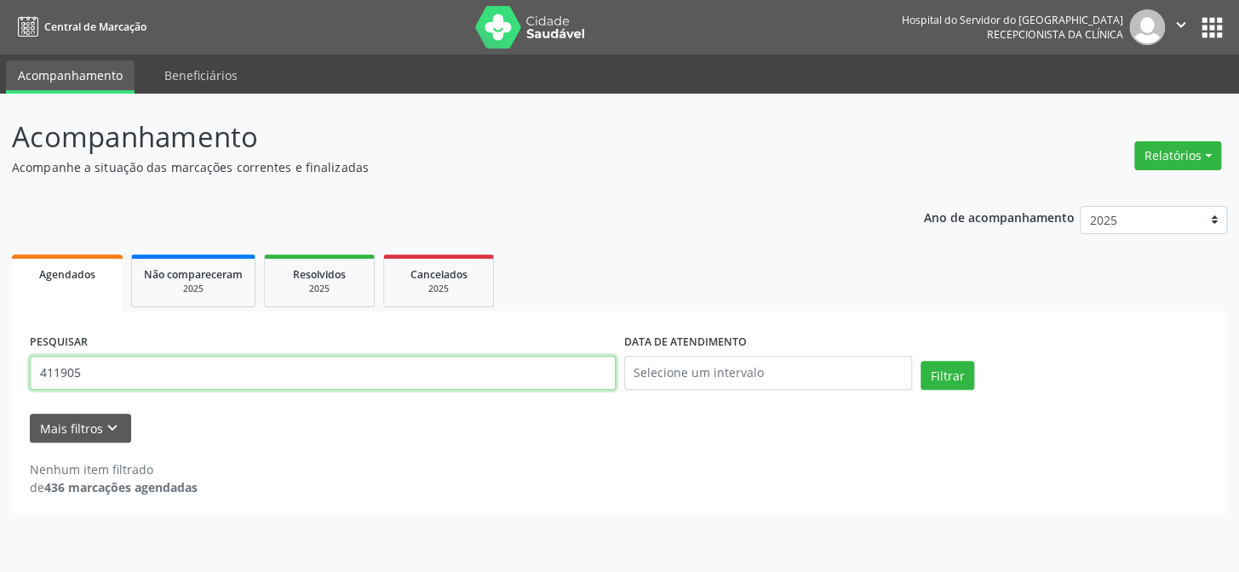
click at [255, 375] on input "411905" at bounding box center [323, 373] width 586 height 34
paste input "06942539449"
click at [920, 361] on button "Filtrar" at bounding box center [947, 375] width 54 height 29
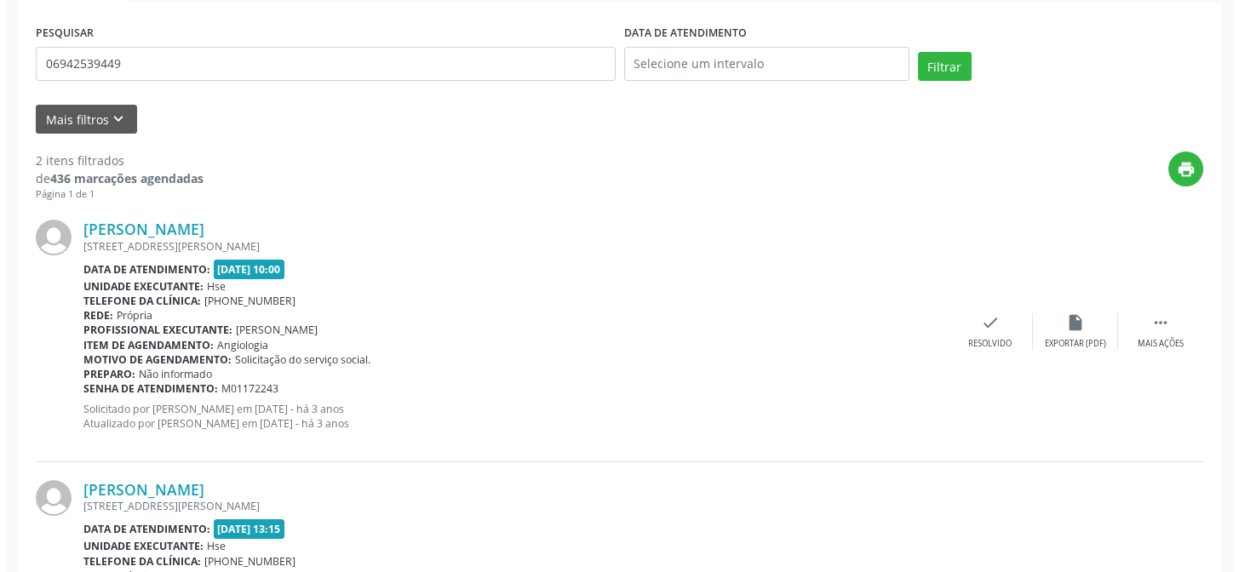
scroll to position [486, 0]
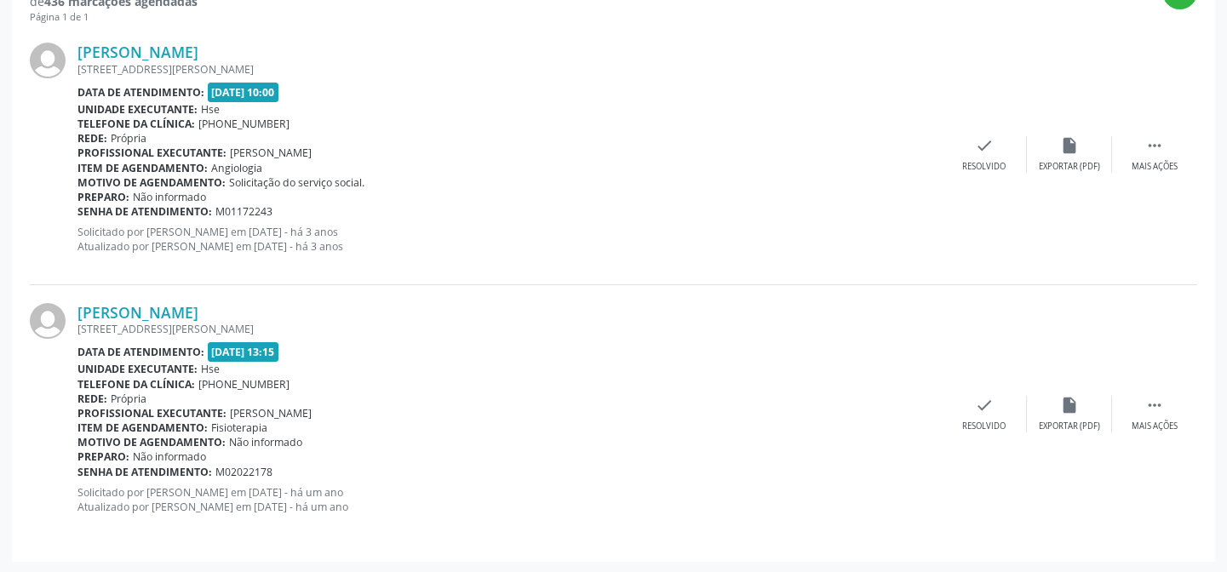
click at [222, 297] on div "[PERSON_NAME] [STREET_ADDRESS][PERSON_NAME] Data de atendimento: [DATE] 13:15 U…" at bounding box center [613, 414] width 1167 height 259
click at [198, 315] on link "[PERSON_NAME]" at bounding box center [137, 312] width 121 height 19
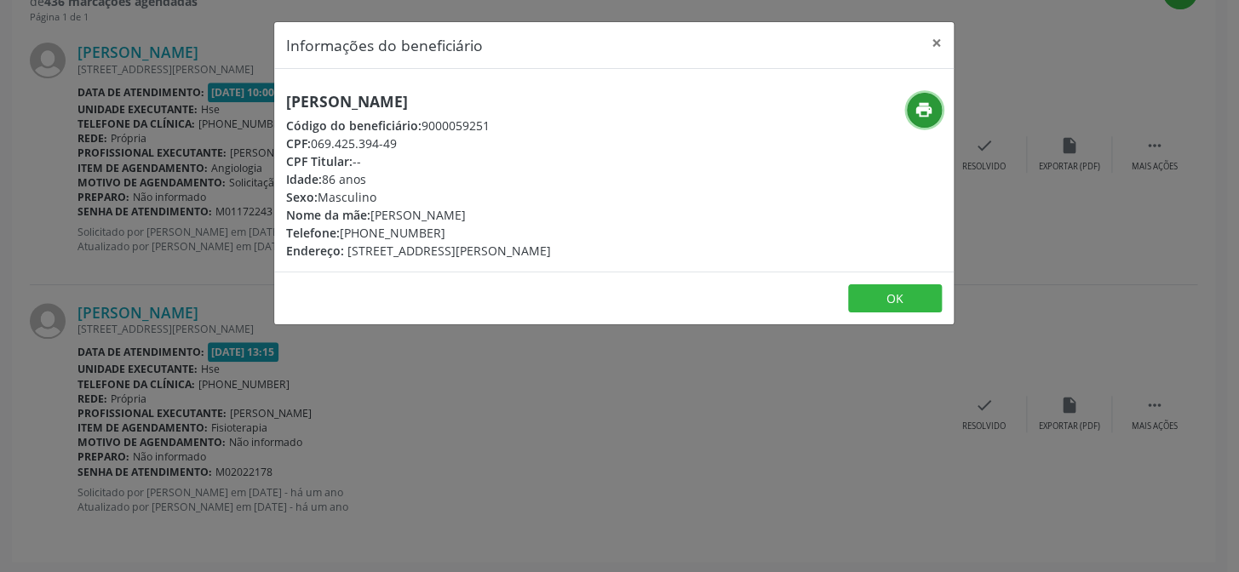
click at [930, 110] on icon "print" at bounding box center [923, 109] width 19 height 19
click at [238, 327] on div "Informações do beneficiário × [PERSON_NAME] Código do beneficiário: 9000059251 …" at bounding box center [619, 286] width 1239 height 572
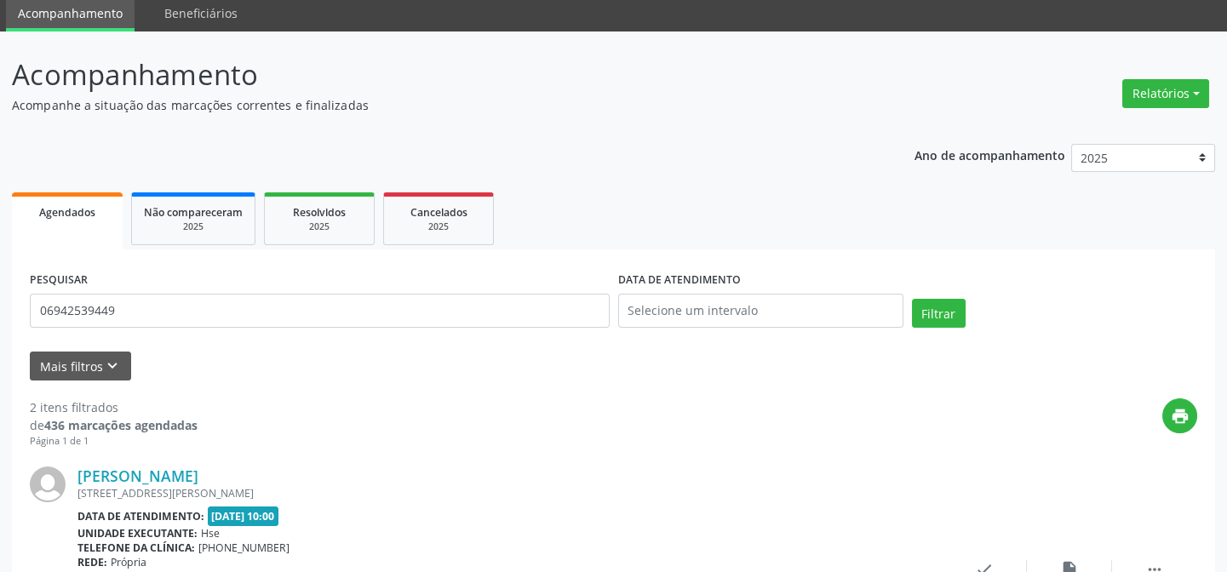
scroll to position [0, 0]
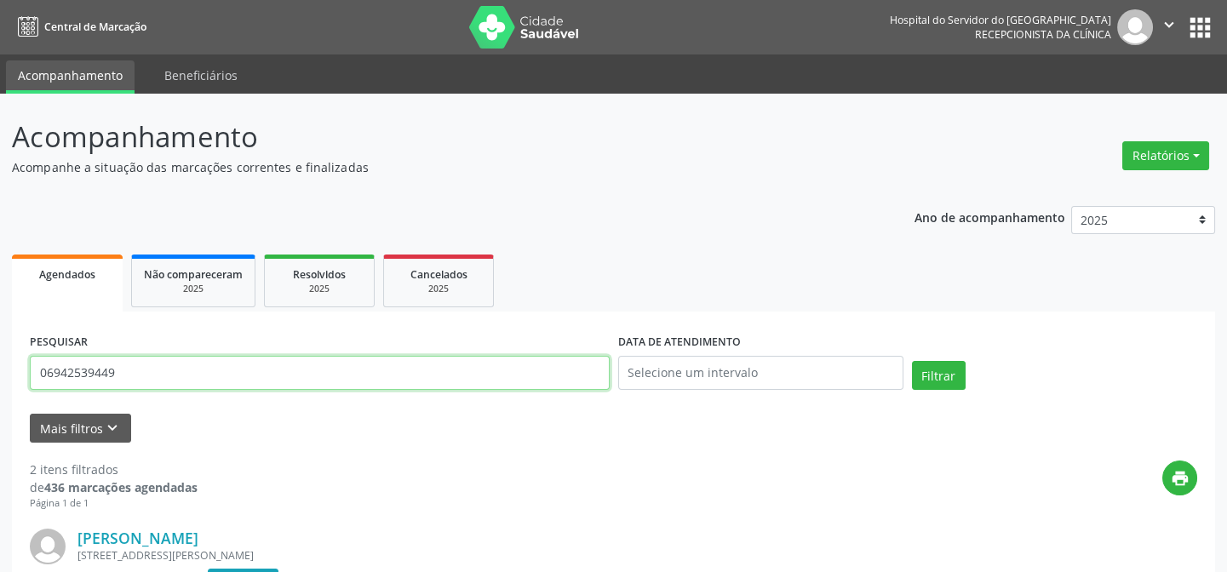
click at [264, 378] on input "06942539449" at bounding box center [320, 373] width 580 height 34
paste input "[PERSON_NAME]"
click at [912, 361] on button "Filtrar" at bounding box center [939, 375] width 54 height 29
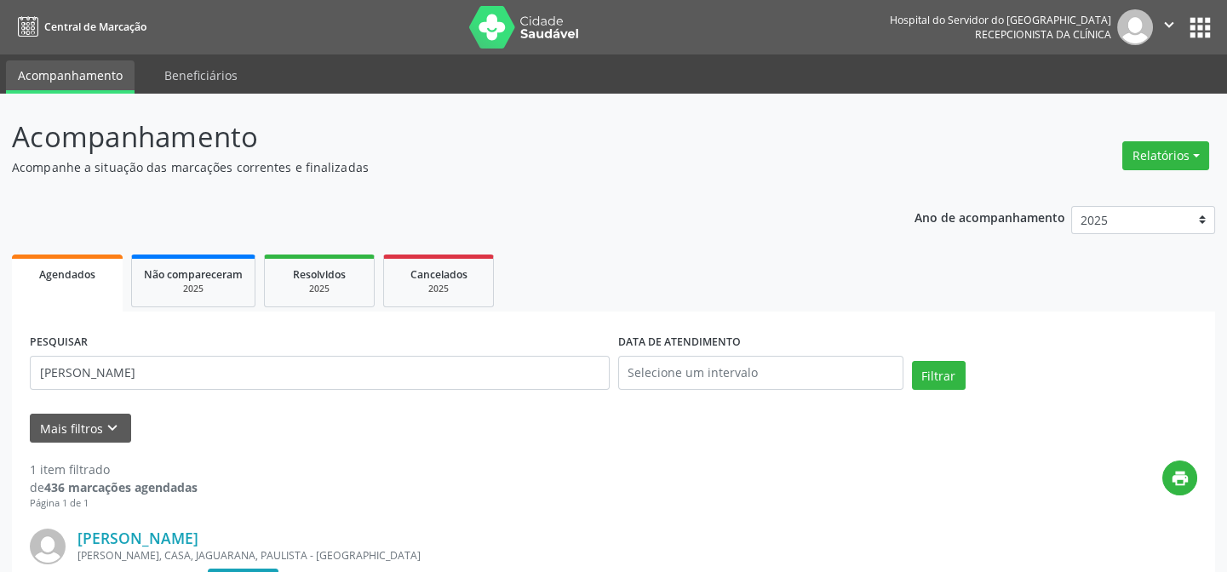
scroll to position [227, 0]
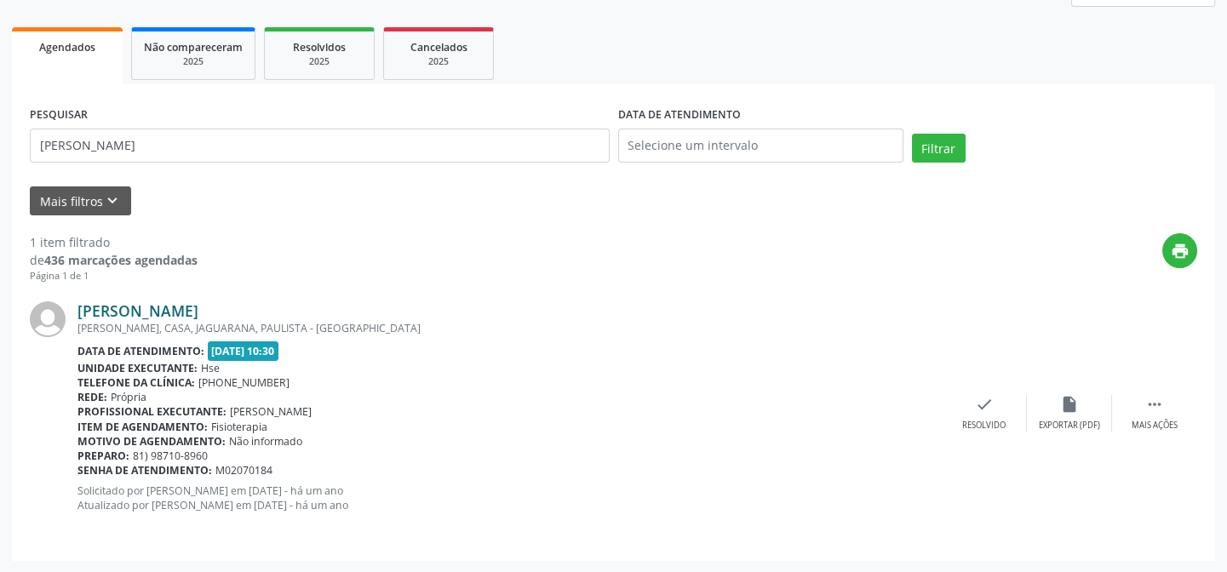
click at [198, 301] on link "[PERSON_NAME]" at bounding box center [137, 310] width 121 height 19
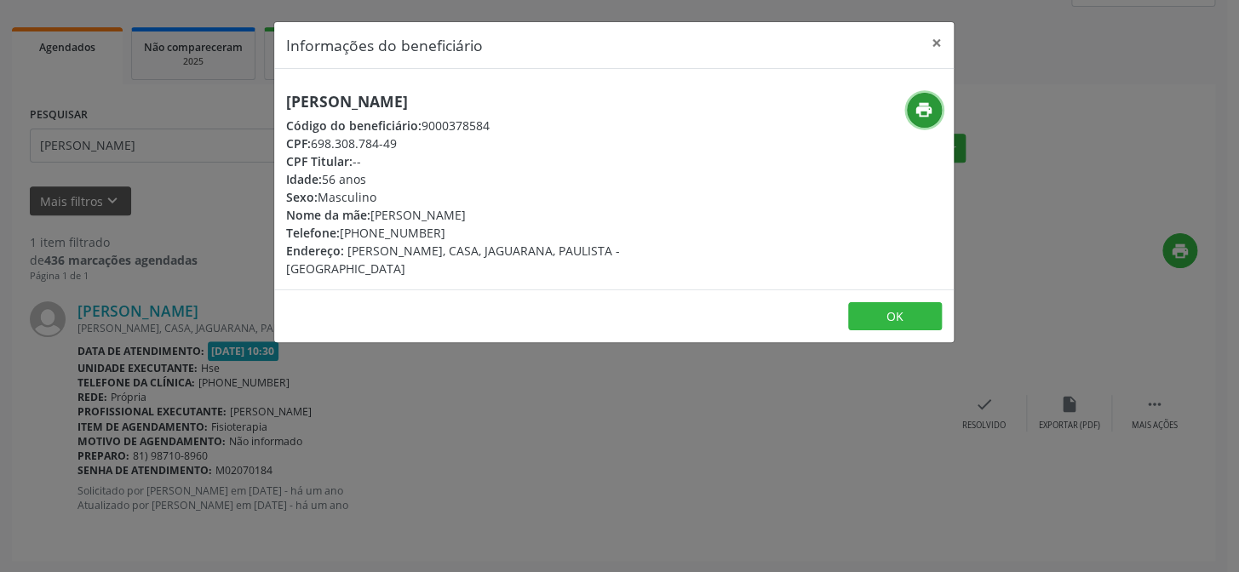
click at [920, 113] on icon "print" at bounding box center [923, 109] width 19 height 19
click at [924, 40] on button "×" at bounding box center [936, 43] width 34 height 42
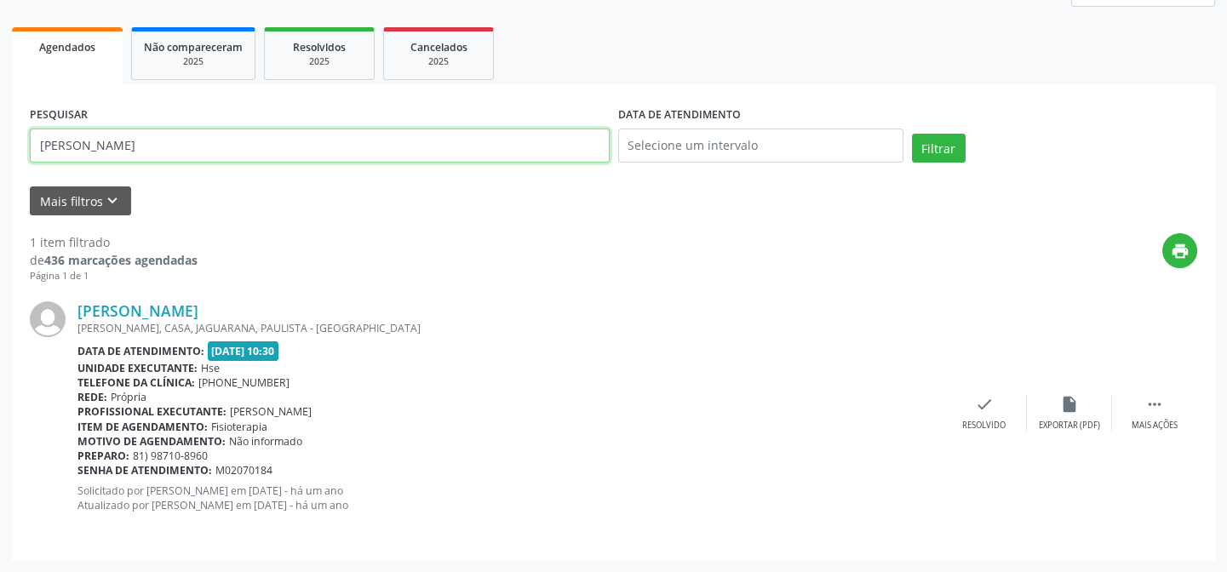
click at [249, 132] on input "[PERSON_NAME]" at bounding box center [320, 146] width 580 height 34
paste input "EDILEUZA [PERSON_NAME]"
click at [912, 134] on button "Filtrar" at bounding box center [939, 148] width 54 height 29
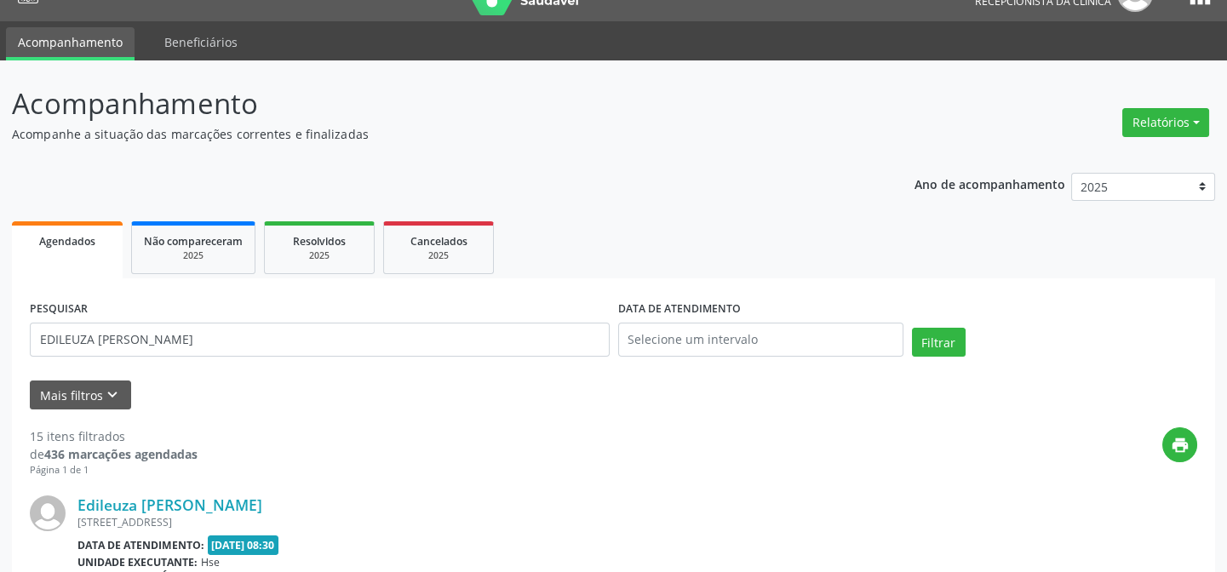
scroll to position [0, 0]
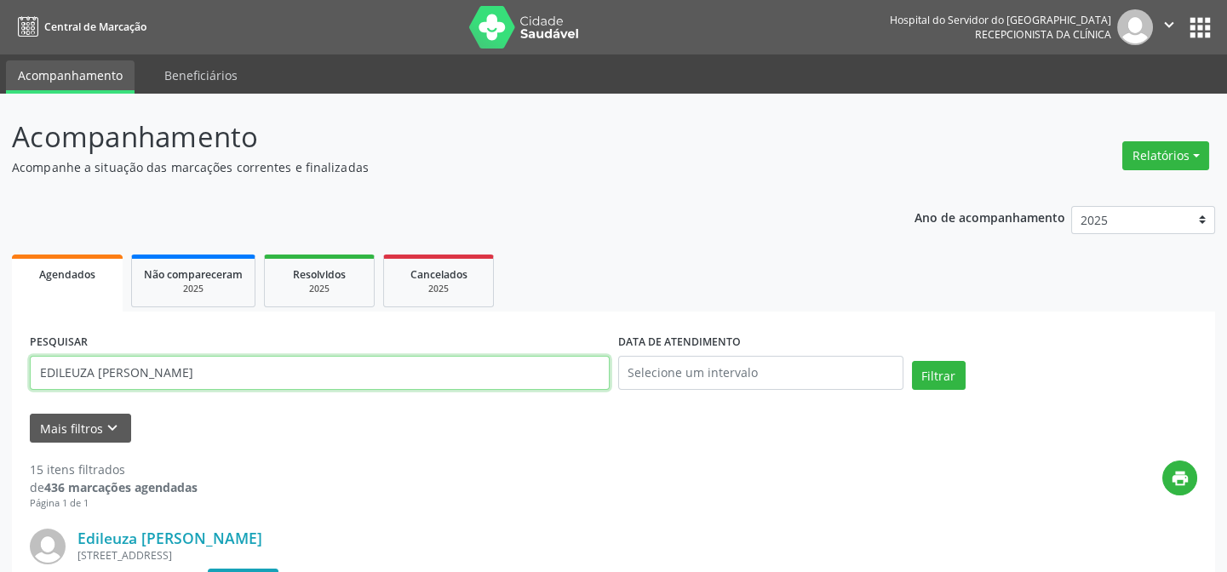
click at [255, 359] on input "EDILEUZA [PERSON_NAME]" at bounding box center [320, 373] width 580 height 34
paste input "87016621472"
click at [912, 361] on button "Filtrar" at bounding box center [939, 375] width 54 height 29
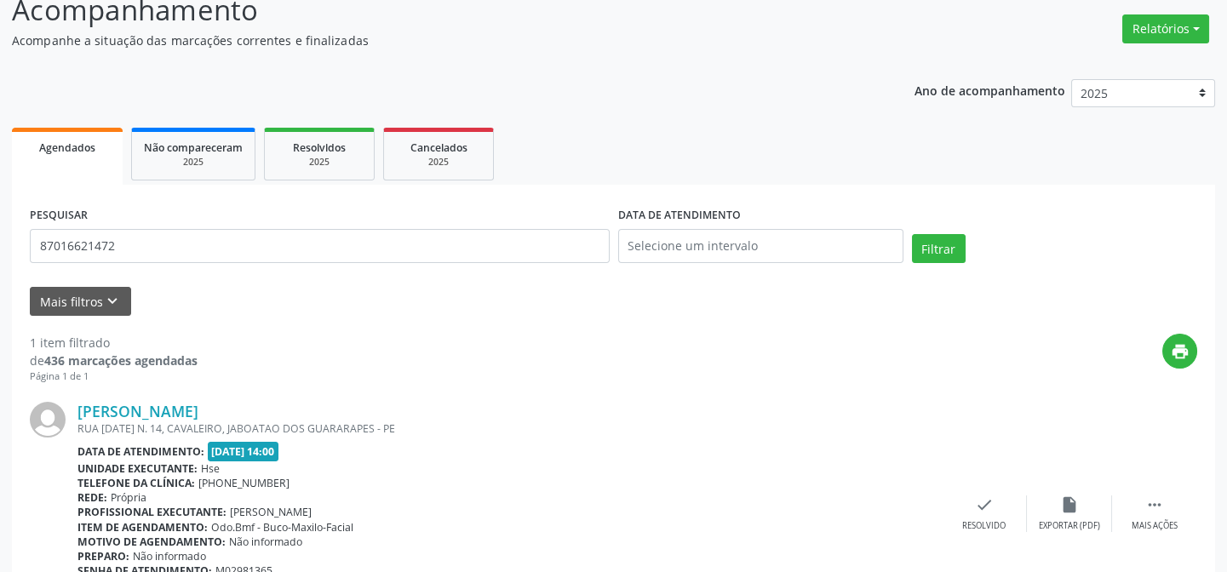
scroll to position [227, 0]
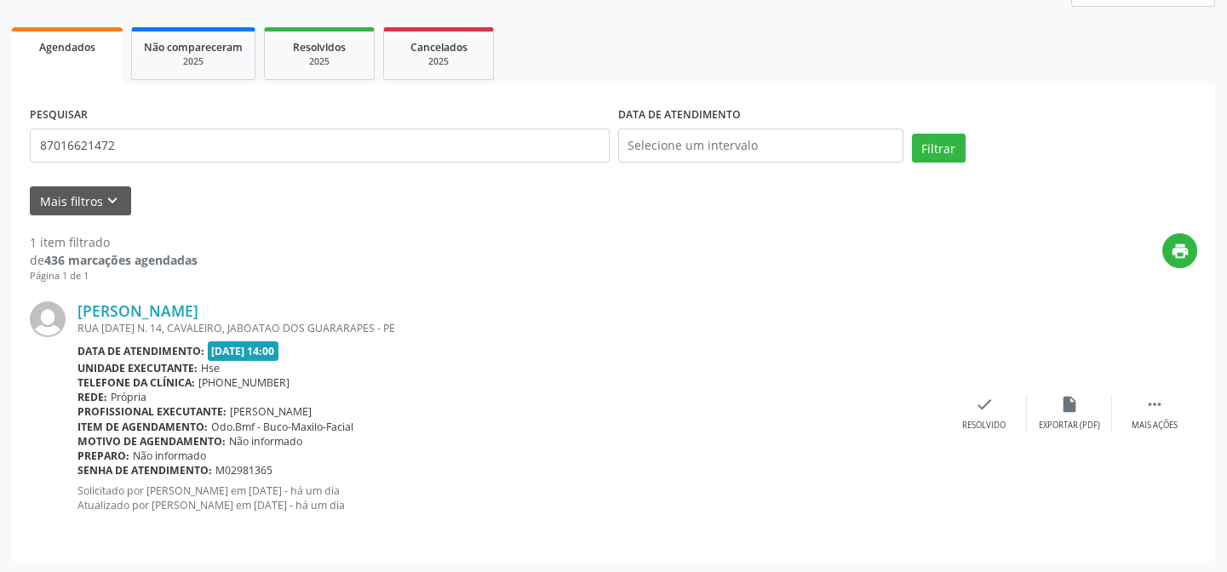
click at [205, 321] on div "RUA [DATE] N. 14, CAVALEIRO, JABOATAO DOS GUARARAPES - PE" at bounding box center [509, 328] width 864 height 14
click at [198, 312] on link "[PERSON_NAME]" at bounding box center [137, 310] width 121 height 19
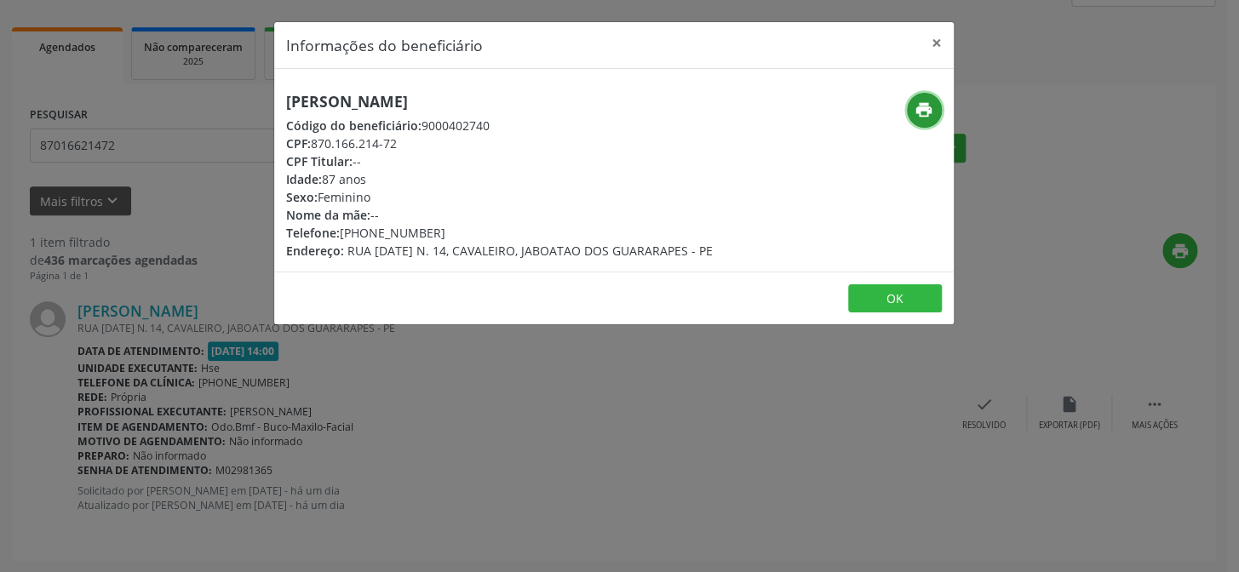
click at [927, 117] on icon "print" at bounding box center [923, 109] width 19 height 19
click at [430, 99] on h5 "[PERSON_NAME]" at bounding box center [499, 102] width 426 height 18
copy div "[PERSON_NAME]"
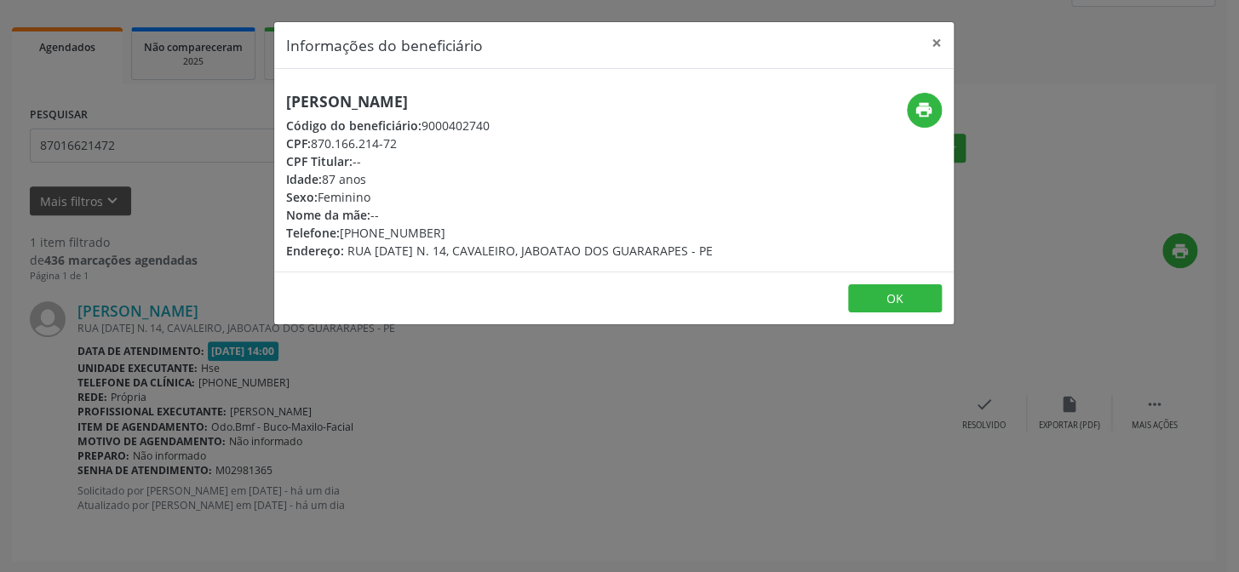
click at [186, 254] on div "Informações do beneficiário × [PERSON_NAME] Código do beneficiário: 9000402740 …" at bounding box center [619, 286] width 1239 height 572
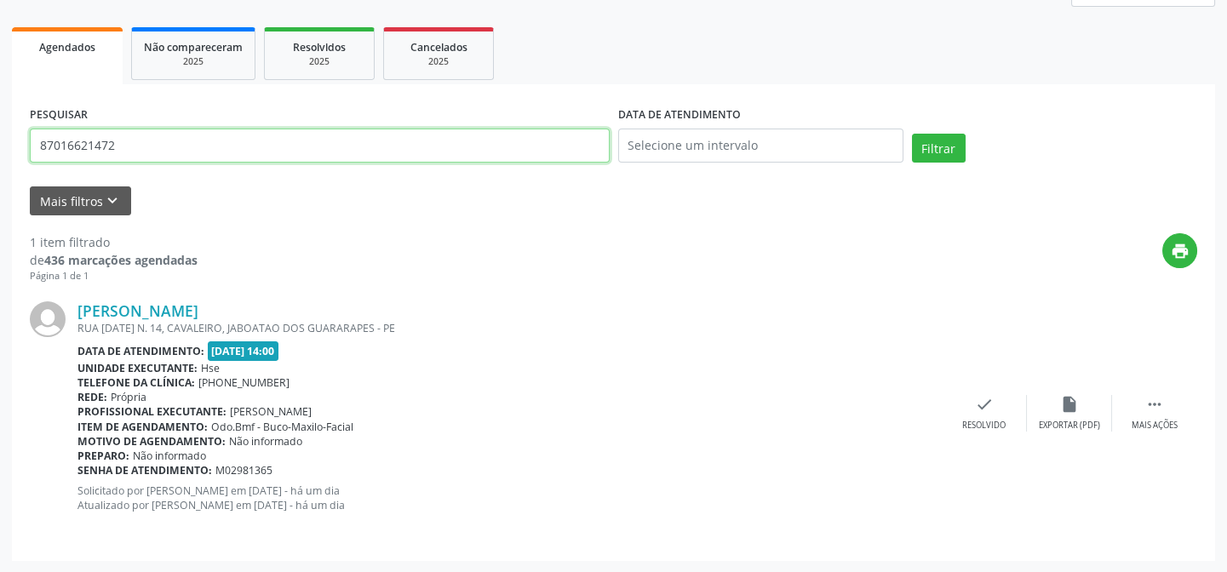
click at [167, 144] on input "87016621472" at bounding box center [320, 146] width 580 height 34
paste input "16828720415"
type input "16828720415"
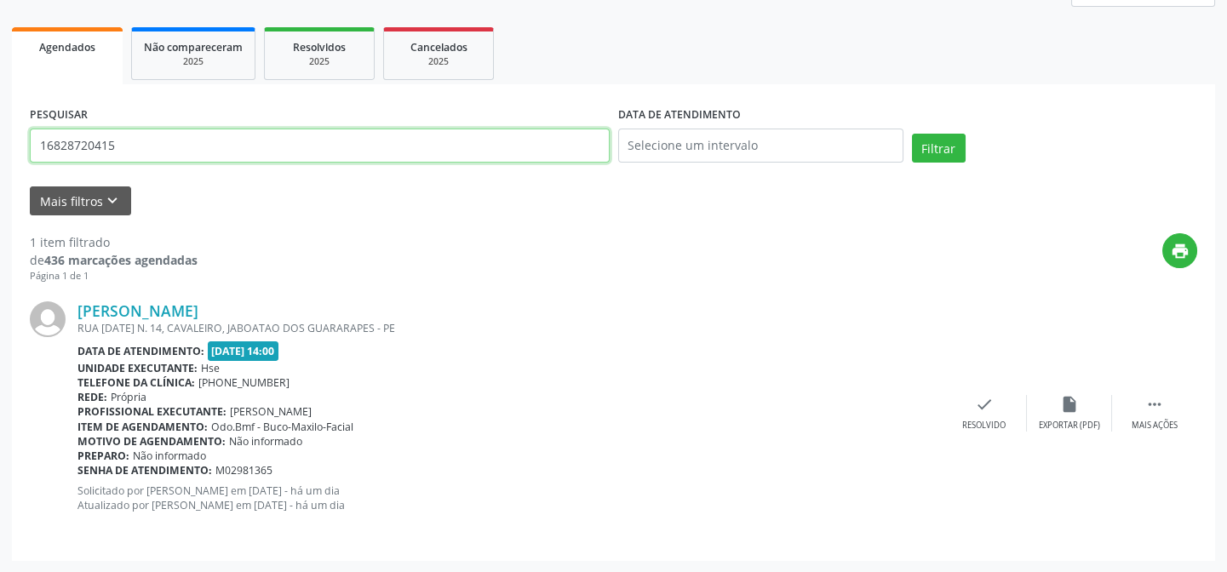
click at [912, 134] on button "Filtrar" at bounding box center [939, 148] width 54 height 29
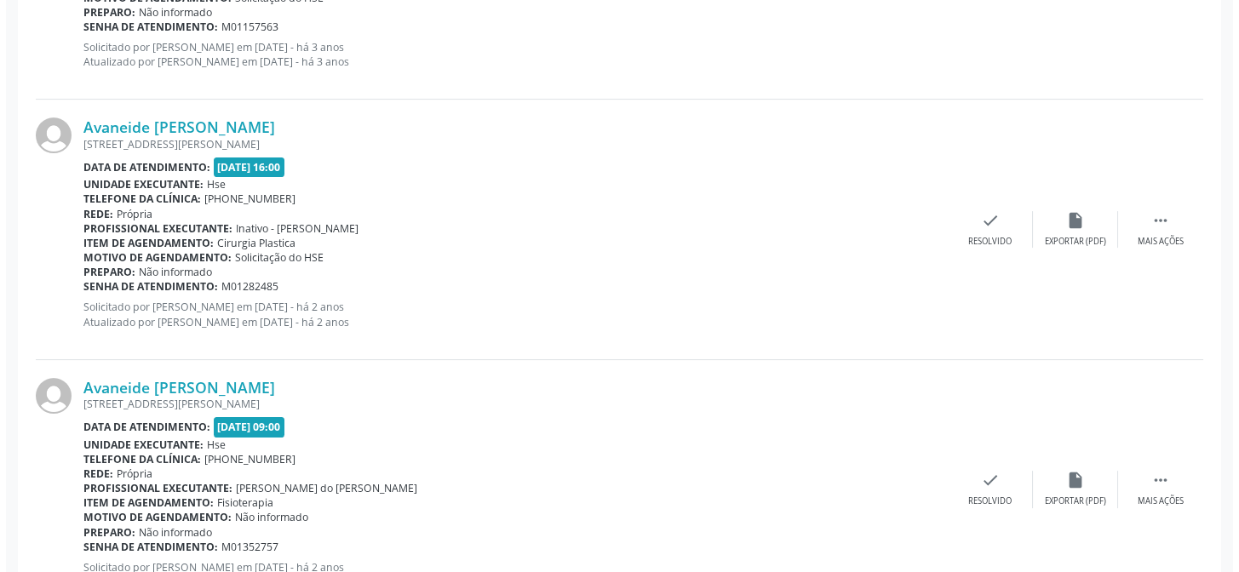
scroll to position [1266, 0]
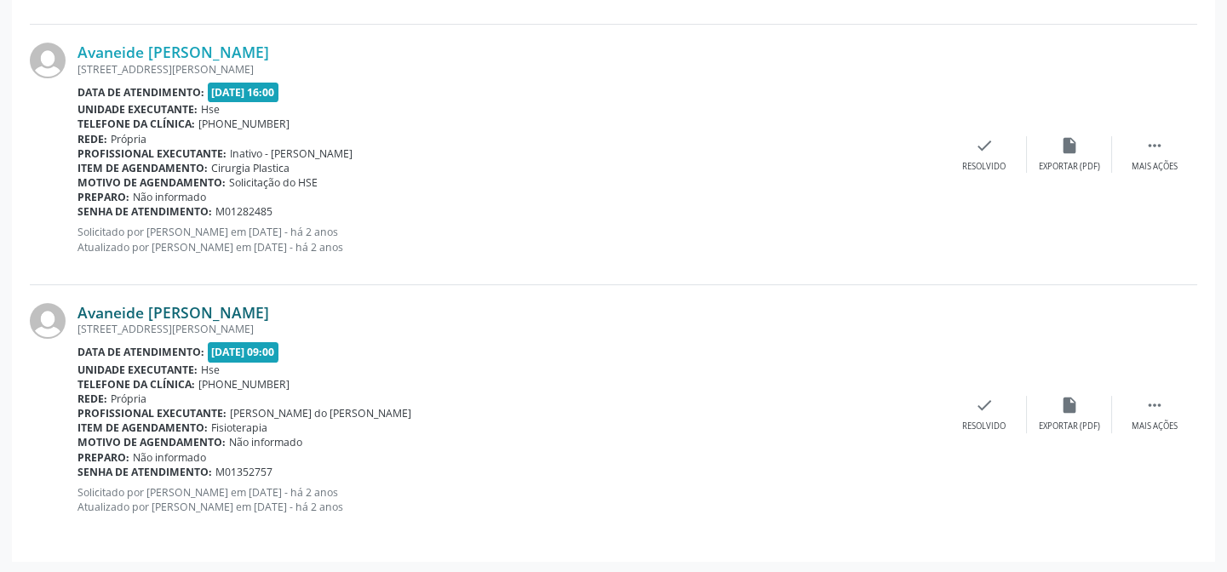
click at [169, 303] on link "Avaneide [PERSON_NAME]" at bounding box center [173, 312] width 192 height 19
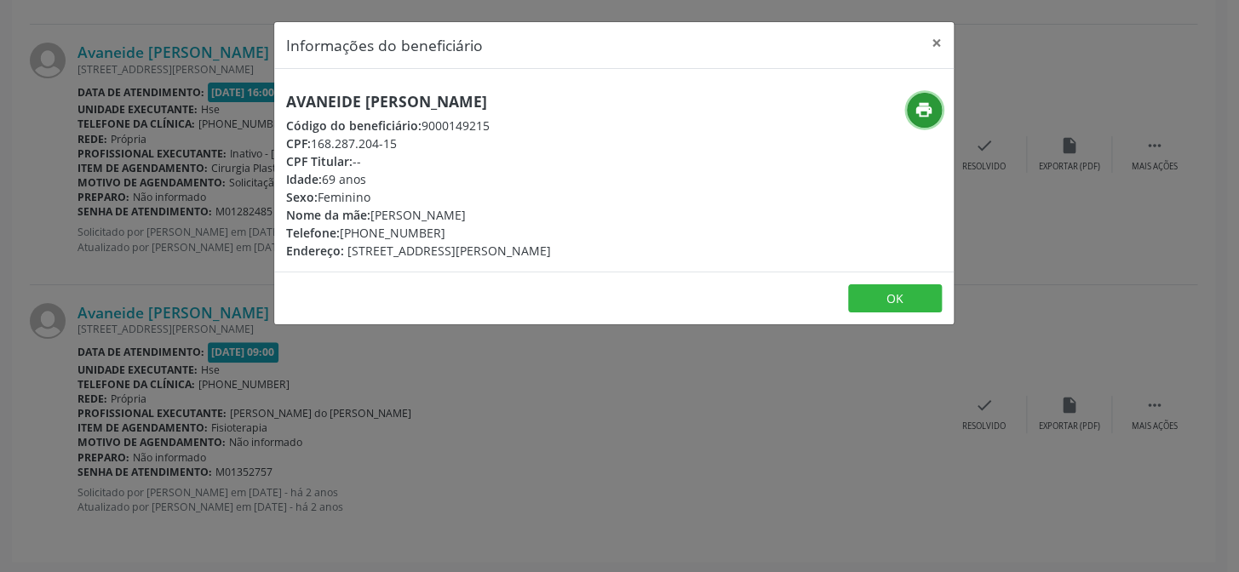
click at [919, 106] on icon "print" at bounding box center [923, 109] width 19 height 19
click at [444, 102] on h5 "Avaneide [PERSON_NAME]" at bounding box center [418, 102] width 265 height 18
copy div "Avaneide [PERSON_NAME]"
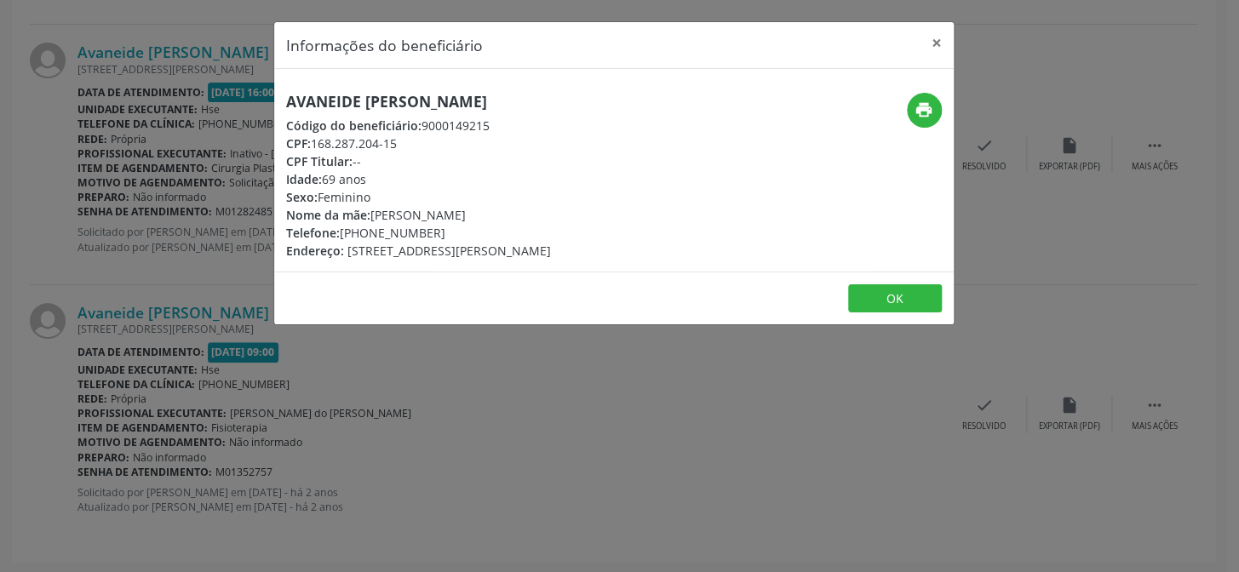
click at [111, 317] on div "Informações do beneficiário × Avaneide [PERSON_NAME] Código do beneficiário: 90…" at bounding box center [619, 286] width 1239 height 572
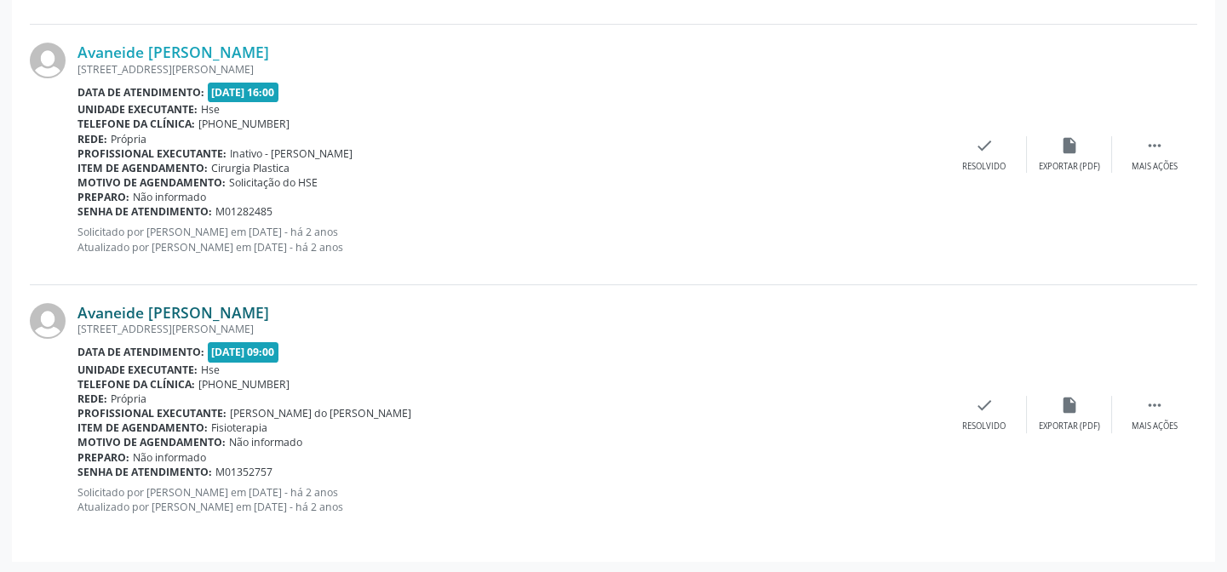
click at [222, 303] on link "Avaneide [PERSON_NAME]" at bounding box center [173, 312] width 192 height 19
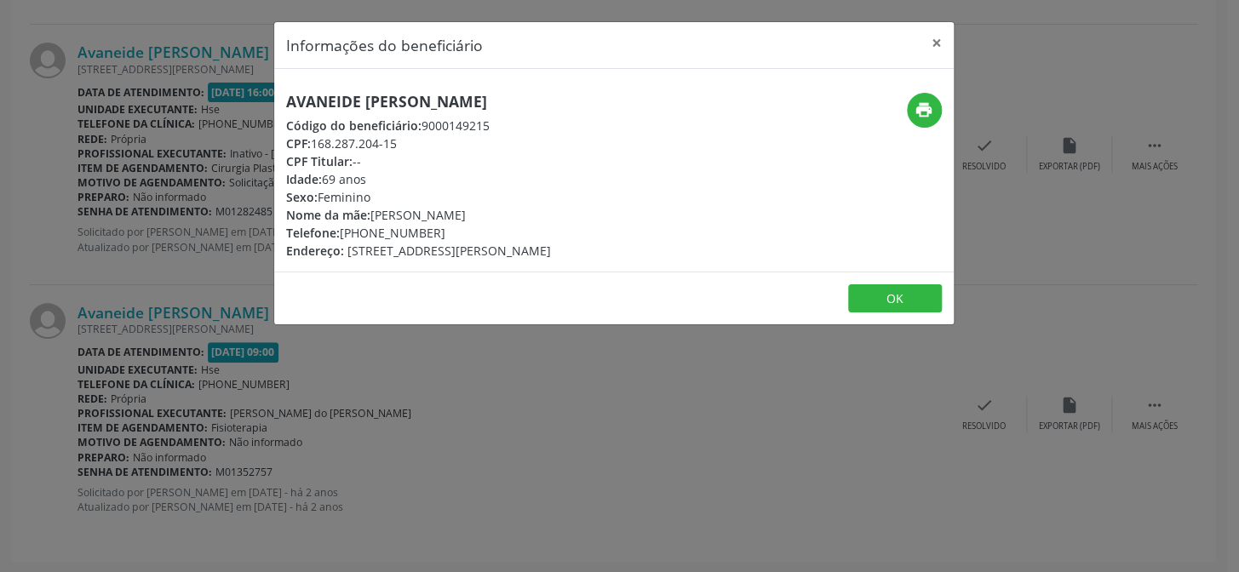
click at [448, 111] on h5 "Avaneide [PERSON_NAME]" at bounding box center [418, 102] width 265 height 18
copy div "Avaneide [PERSON_NAME]"
